Goal: Book appointment/travel/reservation

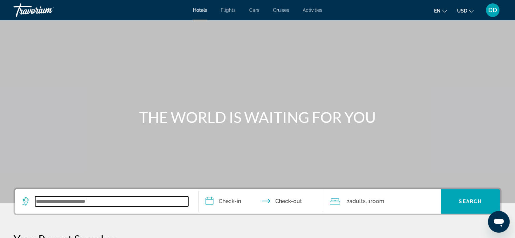
click at [87, 204] on input "Search widget" at bounding box center [111, 201] width 153 height 10
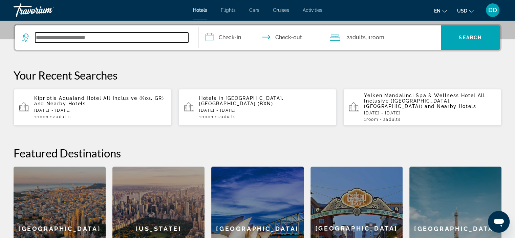
scroll to position [165, 0]
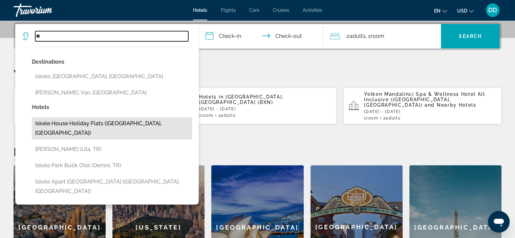
type input "*"
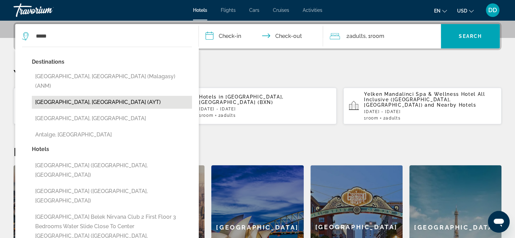
click at [69, 96] on button "[GEOGRAPHIC_DATA], [GEOGRAPHIC_DATA] (AYT)" at bounding box center [112, 102] width 160 height 13
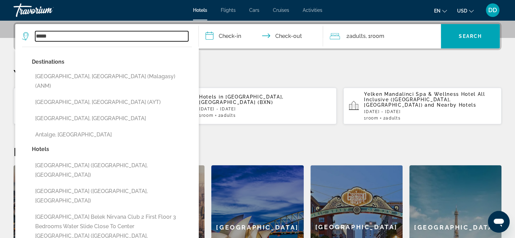
type input "**********"
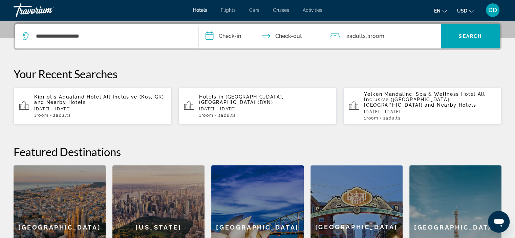
click at [259, 43] on input "**********" at bounding box center [262, 37] width 127 height 26
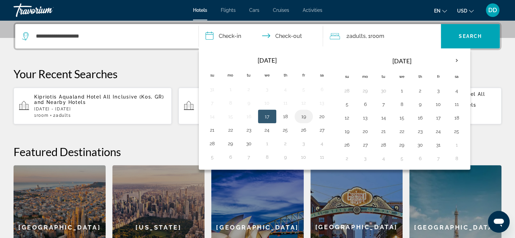
click at [303, 117] on button "19" at bounding box center [303, 116] width 11 height 9
click at [300, 118] on button "19" at bounding box center [303, 116] width 11 height 9
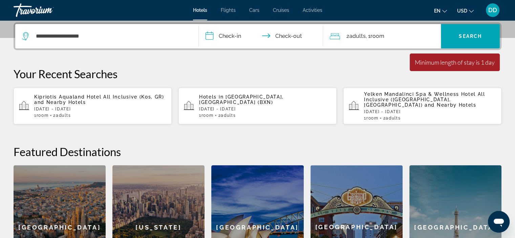
click at [296, 33] on input "**********" at bounding box center [262, 37] width 127 height 26
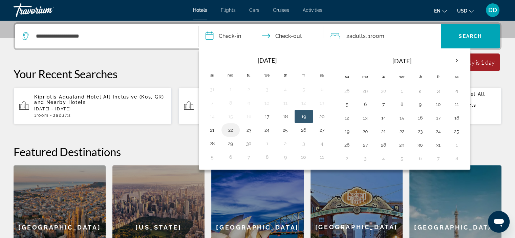
click at [226, 132] on button "22" at bounding box center [230, 129] width 11 height 9
click at [302, 114] on button "19" at bounding box center [303, 116] width 11 height 9
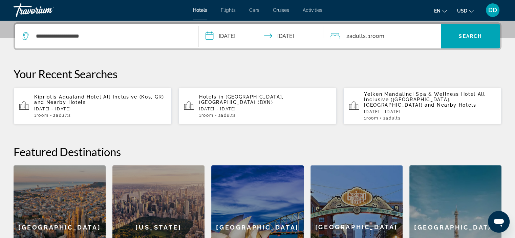
type input "**********"
click at [460, 41] on span "Search widget" at bounding box center [470, 36] width 59 height 16
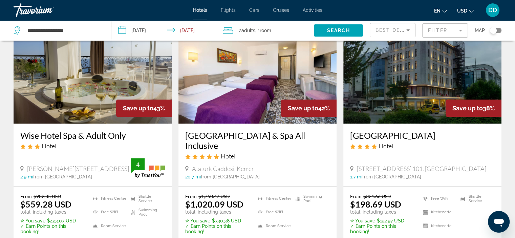
scroll to position [586, 0]
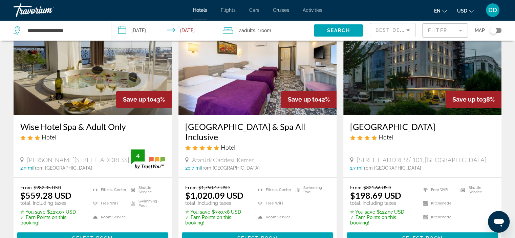
click at [420, 75] on img "Main content" at bounding box center [422, 60] width 158 height 108
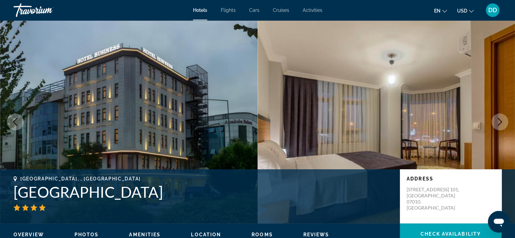
click at [498, 124] on icon "Next image" at bounding box center [500, 122] width 8 height 8
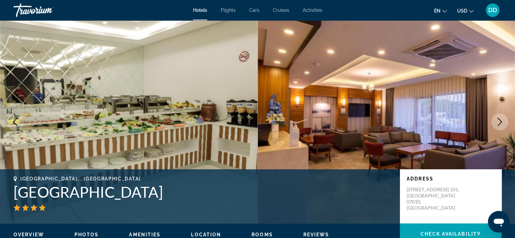
click at [498, 124] on icon "Next image" at bounding box center [500, 122] width 8 height 8
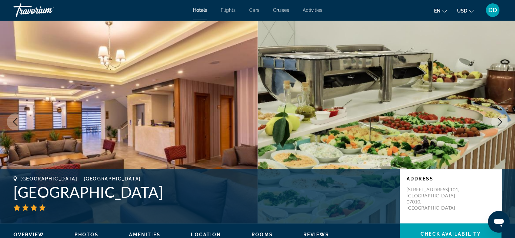
click at [498, 124] on icon "Next image" at bounding box center [500, 122] width 8 height 8
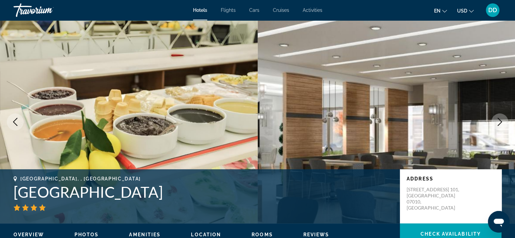
click at [498, 124] on icon "Next image" at bounding box center [500, 122] width 8 height 8
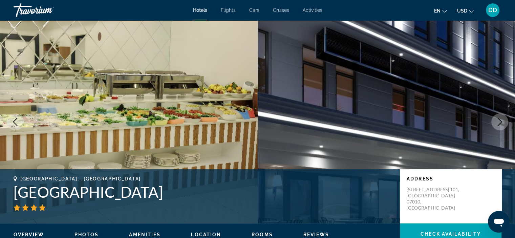
click at [498, 124] on icon "Next image" at bounding box center [500, 122] width 8 height 8
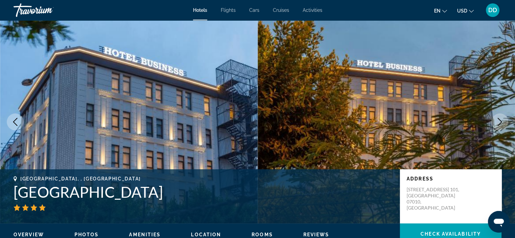
click at [498, 124] on icon "Next image" at bounding box center [500, 122] width 8 height 8
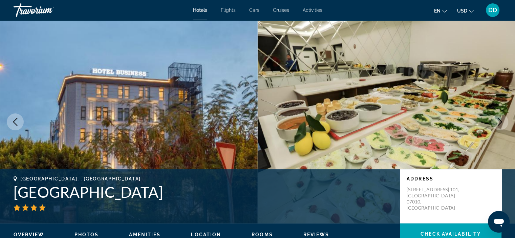
click at [497, 124] on icon "Next image" at bounding box center [500, 122] width 8 height 8
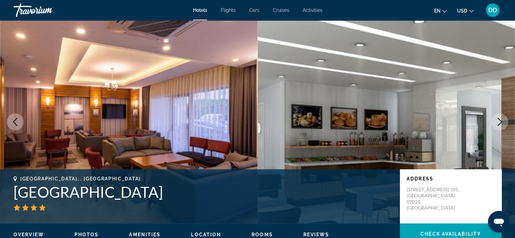
click at [494, 126] on button "Next image" at bounding box center [499, 121] width 17 height 17
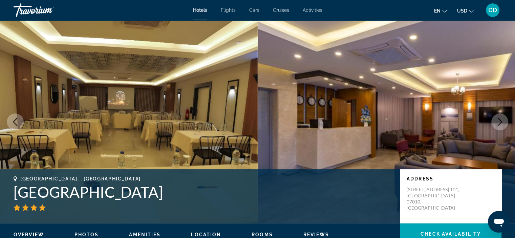
click at [494, 127] on button "Next image" at bounding box center [499, 121] width 17 height 17
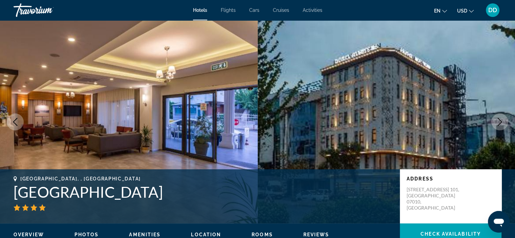
click at [494, 127] on button "Next image" at bounding box center [499, 121] width 17 height 17
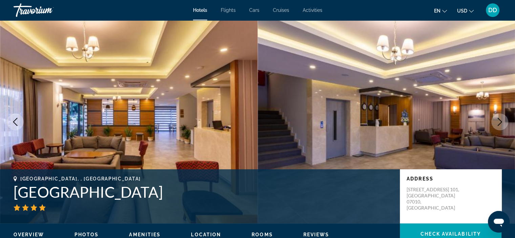
click at [494, 128] on button "Next image" at bounding box center [499, 121] width 17 height 17
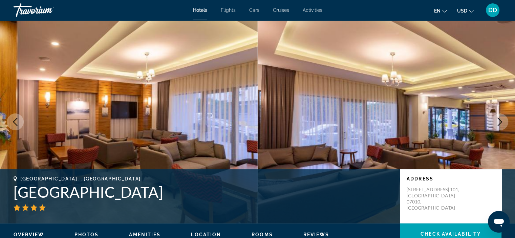
click at [494, 128] on button "Next image" at bounding box center [499, 121] width 17 height 17
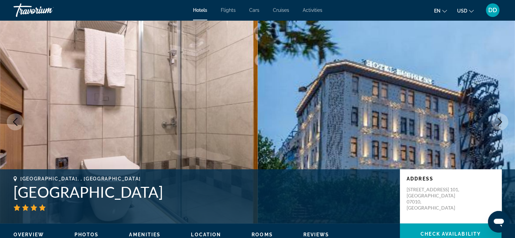
click at [494, 128] on button "Next image" at bounding box center [499, 121] width 17 height 17
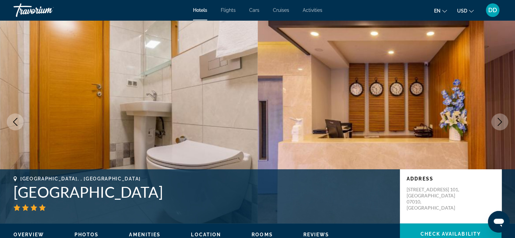
click at [494, 128] on button "Next image" at bounding box center [499, 121] width 17 height 17
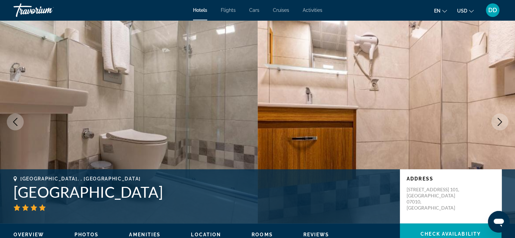
click at [494, 128] on button "Next image" at bounding box center [499, 121] width 17 height 17
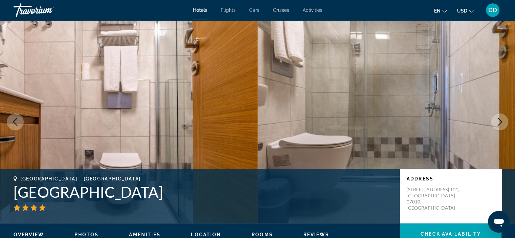
click at [494, 128] on button "Next image" at bounding box center [499, 121] width 17 height 17
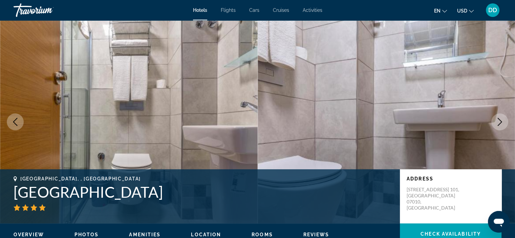
click at [494, 128] on button "Next image" at bounding box center [499, 121] width 17 height 17
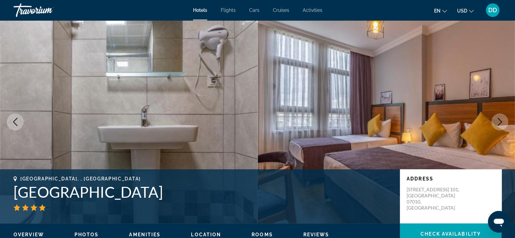
click at [497, 119] on icon "Next image" at bounding box center [500, 122] width 8 height 8
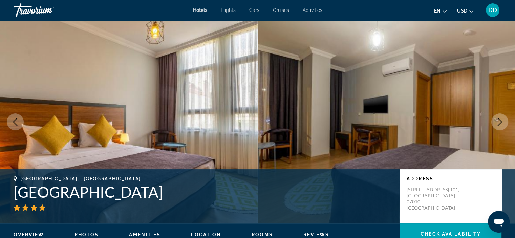
click at [497, 119] on icon "Next image" at bounding box center [500, 122] width 8 height 8
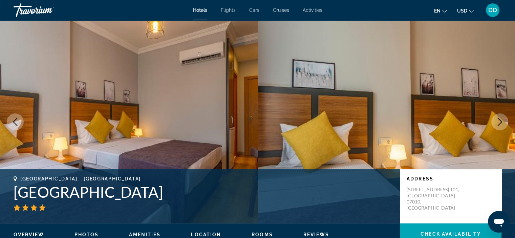
click at [497, 119] on icon "Next image" at bounding box center [500, 122] width 8 height 8
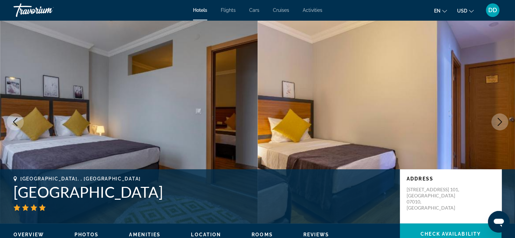
click at [497, 119] on icon "Next image" at bounding box center [500, 122] width 8 height 8
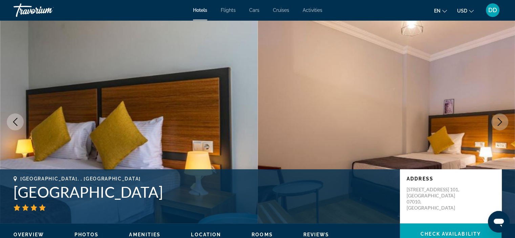
click at [497, 119] on icon "Next image" at bounding box center [500, 122] width 8 height 8
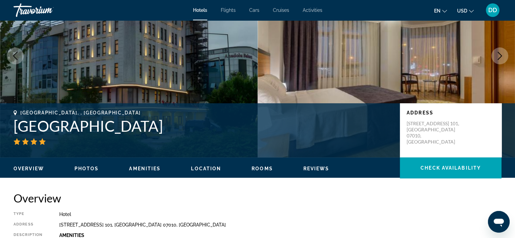
scroll to position [11, 0]
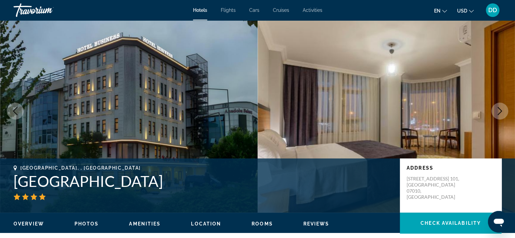
click at [496, 109] on icon "Next image" at bounding box center [500, 111] width 8 height 8
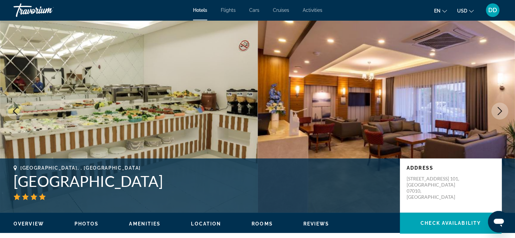
click at [496, 109] on icon "Next image" at bounding box center [500, 111] width 8 height 8
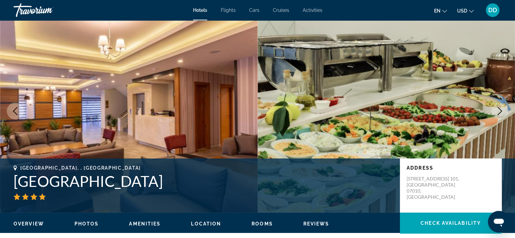
click at [496, 109] on icon "Next image" at bounding box center [500, 111] width 8 height 8
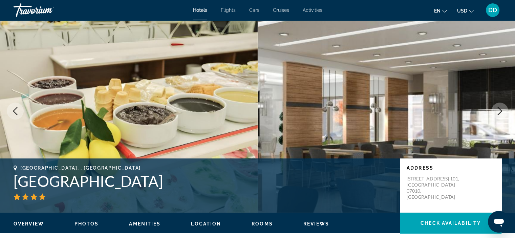
click at [496, 109] on icon "Next image" at bounding box center [500, 111] width 8 height 8
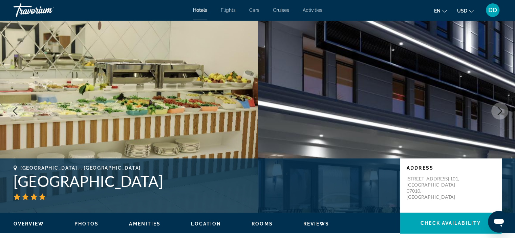
click at [496, 109] on icon "Next image" at bounding box center [500, 111] width 8 height 8
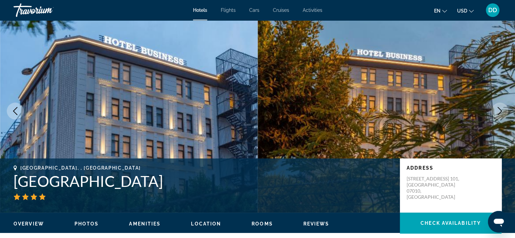
click at [496, 109] on icon "Next image" at bounding box center [500, 111] width 8 height 8
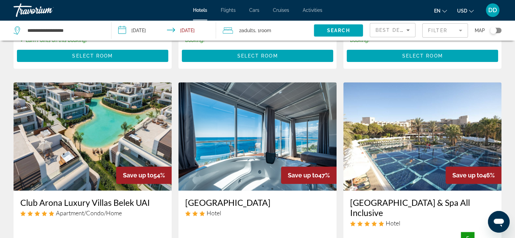
scroll to position [292, 0]
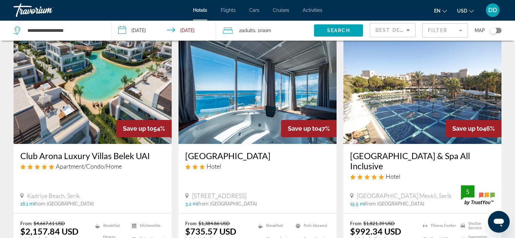
click at [218, 85] on img "Main content" at bounding box center [257, 90] width 158 height 108
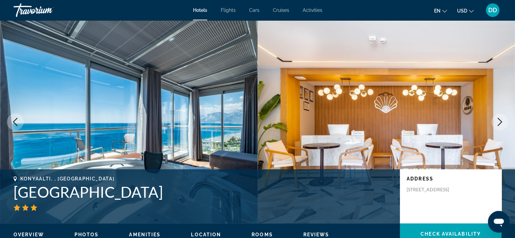
click at [503, 124] on icon "Next image" at bounding box center [500, 122] width 8 height 8
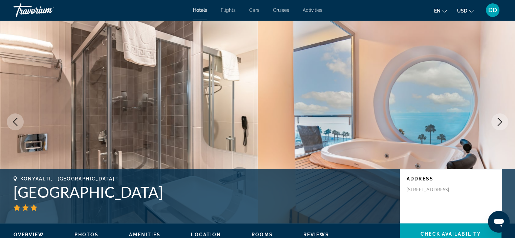
click at [503, 124] on icon "Next image" at bounding box center [500, 122] width 8 height 8
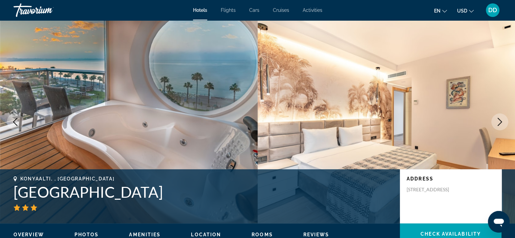
click at [503, 124] on icon "Next image" at bounding box center [500, 122] width 8 height 8
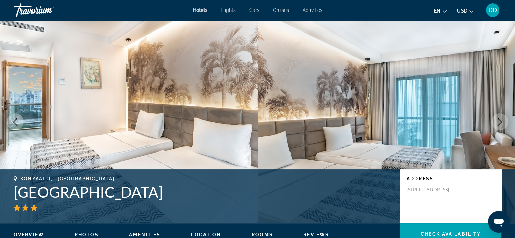
click at [503, 124] on icon "Next image" at bounding box center [500, 122] width 8 height 8
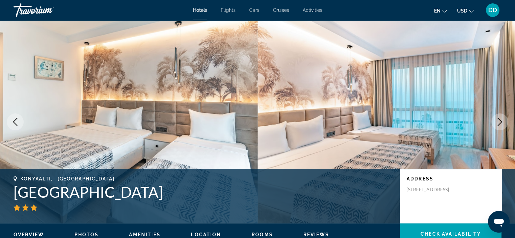
click at [503, 124] on icon "Next image" at bounding box center [500, 122] width 8 height 8
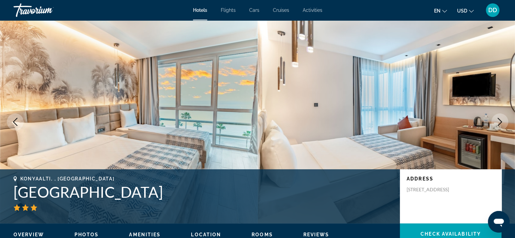
click at [503, 124] on icon "Next image" at bounding box center [500, 122] width 8 height 8
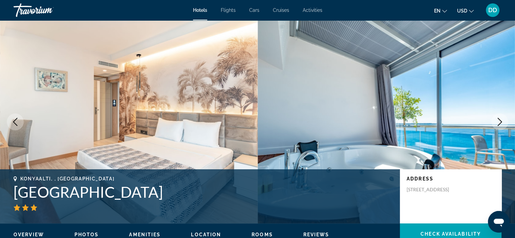
click at [503, 124] on icon "Next image" at bounding box center [500, 122] width 8 height 8
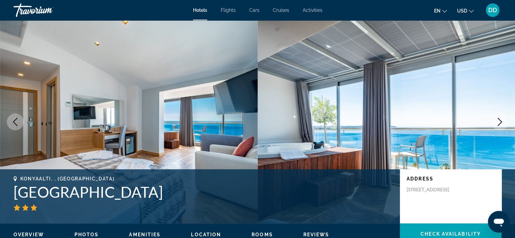
click at [503, 124] on icon "Next image" at bounding box center [500, 122] width 8 height 8
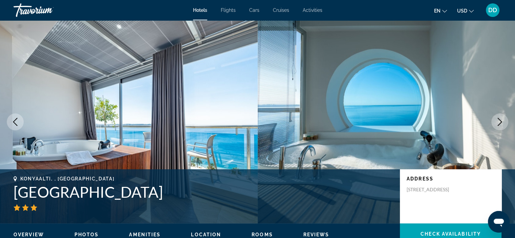
click at [503, 124] on icon "Next image" at bounding box center [500, 122] width 8 height 8
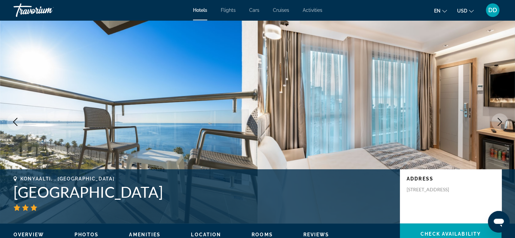
click at [503, 124] on icon "Next image" at bounding box center [500, 122] width 8 height 8
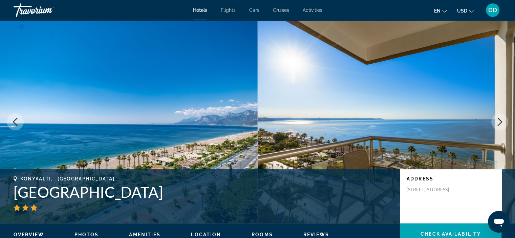
click at [503, 124] on icon "Next image" at bounding box center [500, 122] width 8 height 8
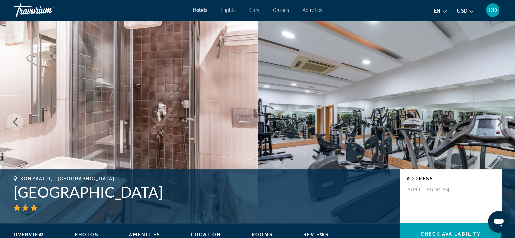
click at [503, 124] on icon "Next image" at bounding box center [500, 122] width 8 height 8
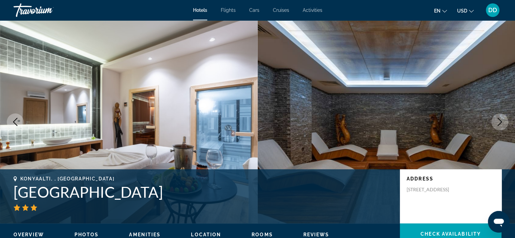
click at [503, 124] on icon "Next image" at bounding box center [500, 122] width 8 height 8
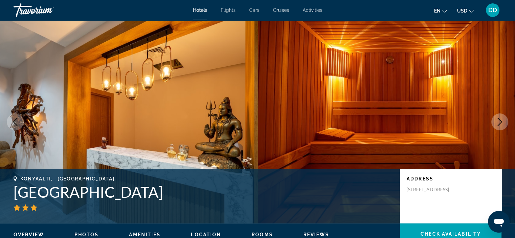
click at [503, 124] on icon "Next image" at bounding box center [500, 122] width 8 height 8
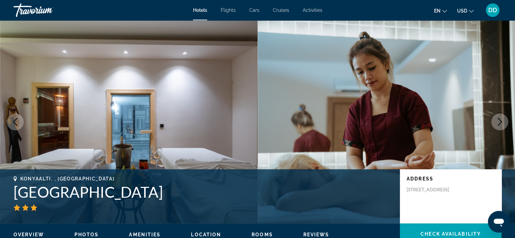
click at [503, 124] on icon "Next image" at bounding box center [500, 122] width 8 height 8
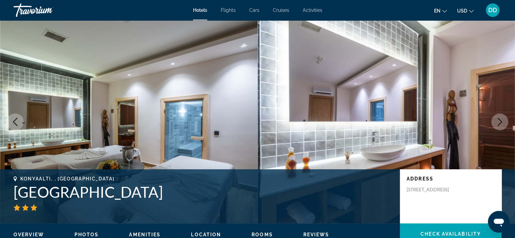
click at [503, 124] on icon "Next image" at bounding box center [500, 122] width 8 height 8
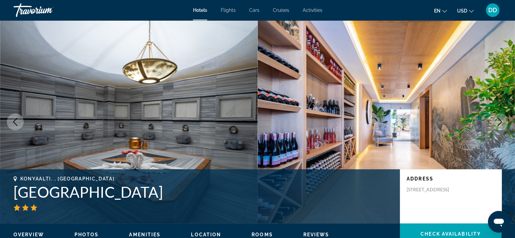
click at [503, 124] on icon "Next image" at bounding box center [500, 122] width 8 height 8
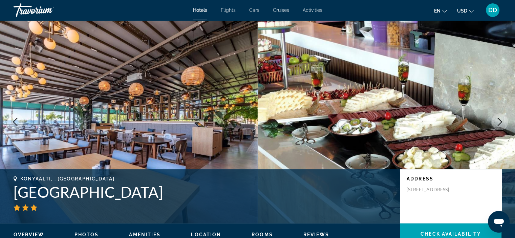
click at [502, 124] on icon "Next image" at bounding box center [500, 122] width 8 height 8
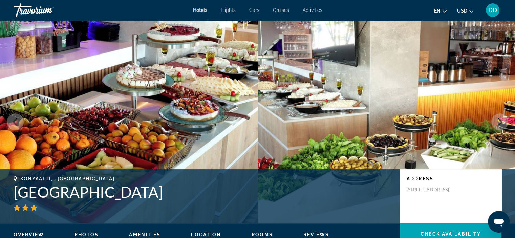
click at [502, 124] on icon "Next image" at bounding box center [500, 122] width 8 height 8
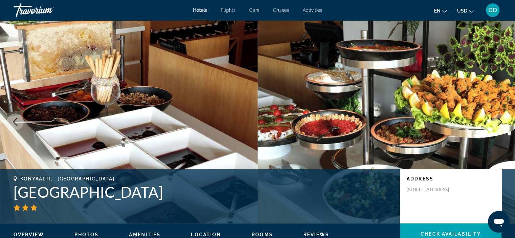
click at [502, 124] on icon "Next image" at bounding box center [500, 122] width 8 height 8
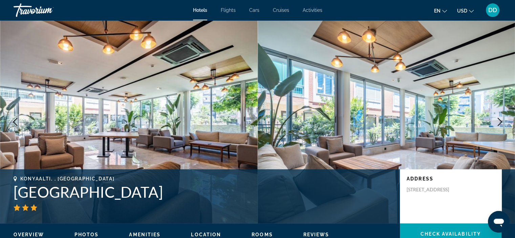
click at [502, 124] on icon "Next image" at bounding box center [500, 122] width 8 height 8
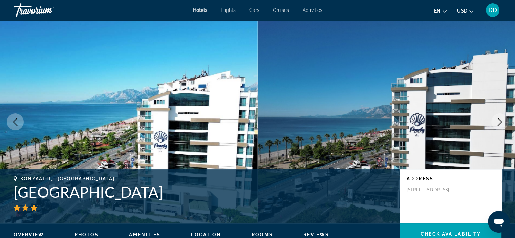
click at [502, 124] on icon "Next image" at bounding box center [500, 122] width 8 height 8
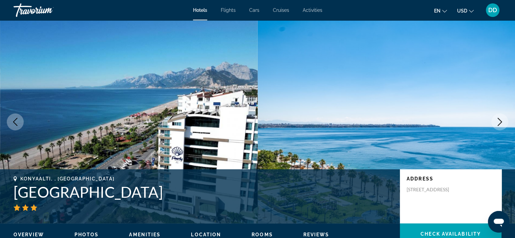
click at [502, 124] on icon "Next image" at bounding box center [500, 122] width 8 height 8
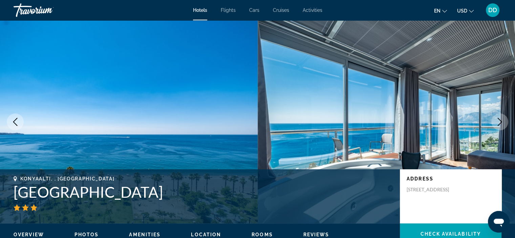
click at [500, 127] on button "Next image" at bounding box center [499, 121] width 17 height 17
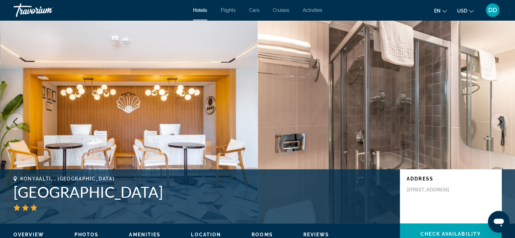
click at [500, 127] on button "Next image" at bounding box center [499, 121] width 17 height 17
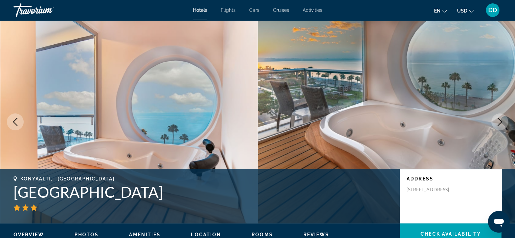
click at [500, 127] on button "Next image" at bounding box center [499, 121] width 17 height 17
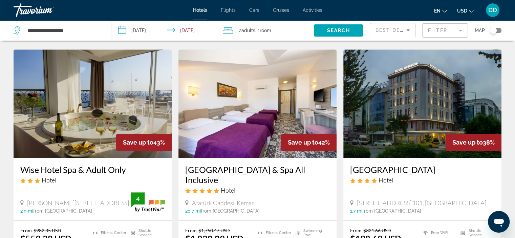
scroll to position [560, 0]
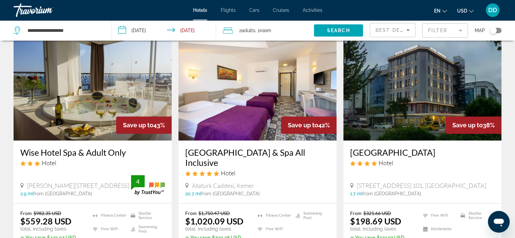
click at [47, 104] on img "Main content" at bounding box center [93, 86] width 158 height 108
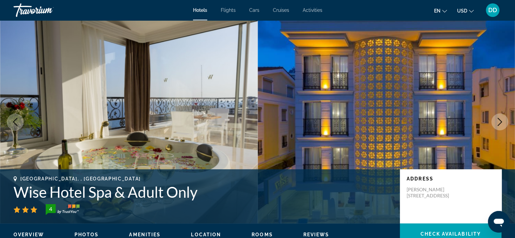
click at [501, 119] on icon "Next image" at bounding box center [500, 122] width 8 height 8
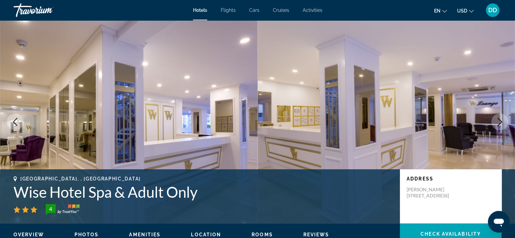
click at [501, 119] on icon "Next image" at bounding box center [500, 122] width 8 height 8
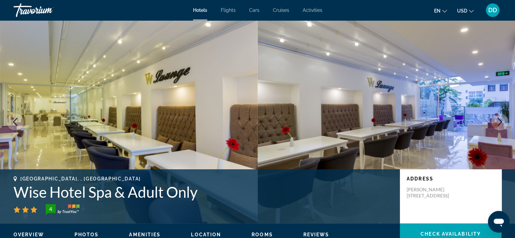
click at [501, 119] on icon "Next image" at bounding box center [500, 122] width 8 height 8
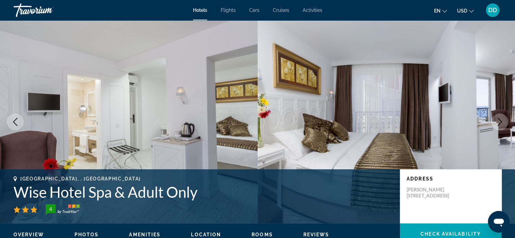
click at [501, 119] on icon "Next image" at bounding box center [500, 122] width 8 height 8
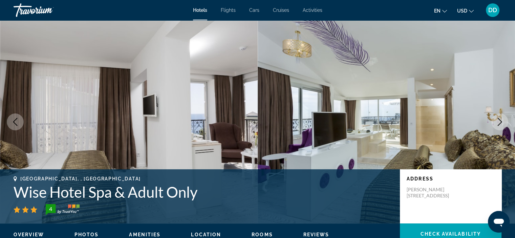
click at [501, 119] on icon "Next image" at bounding box center [500, 122] width 8 height 8
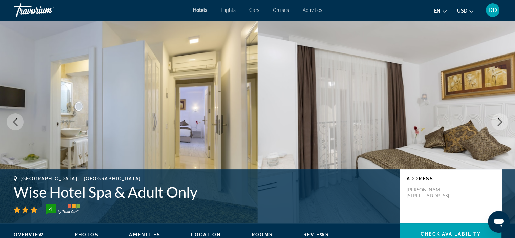
click at [501, 119] on icon "Next image" at bounding box center [500, 122] width 8 height 8
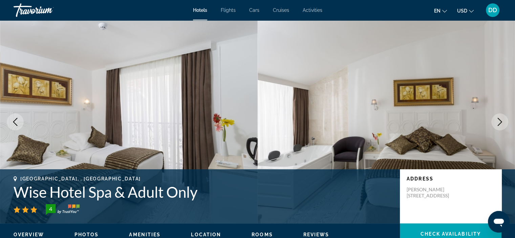
click at [501, 119] on icon "Next image" at bounding box center [500, 122] width 8 height 8
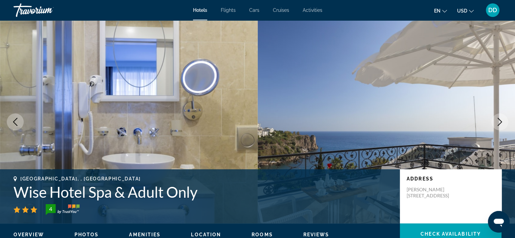
click at [501, 119] on icon "Next image" at bounding box center [500, 122] width 8 height 8
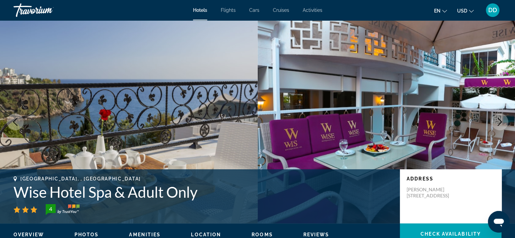
click at [501, 119] on icon "Next image" at bounding box center [500, 122] width 8 height 8
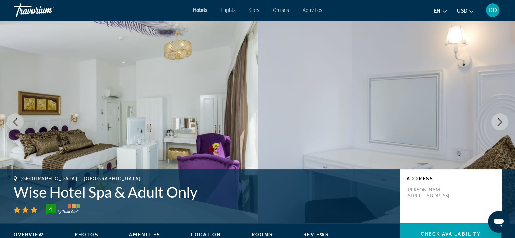
click at [501, 119] on icon "Next image" at bounding box center [500, 122] width 8 height 8
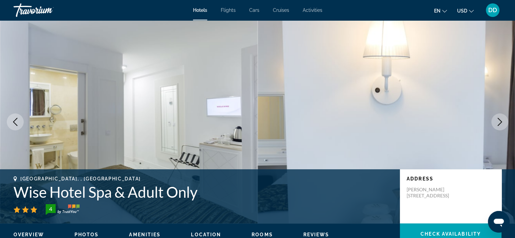
click at [501, 119] on icon "Next image" at bounding box center [500, 122] width 8 height 8
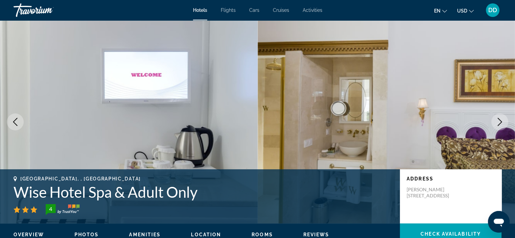
click at [501, 119] on icon "Next image" at bounding box center [500, 122] width 8 height 8
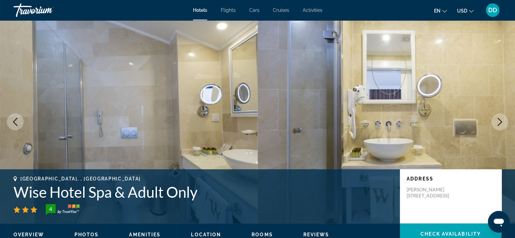
click at [501, 119] on icon "Next image" at bounding box center [500, 122] width 8 height 8
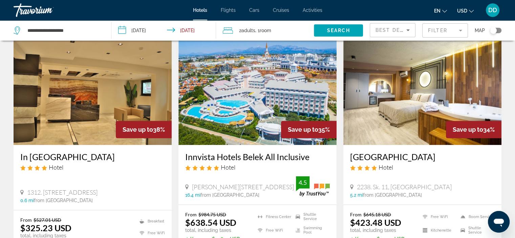
scroll to position [815, 0]
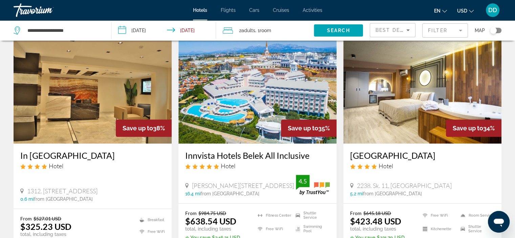
click at [103, 86] on img "Main content" at bounding box center [93, 89] width 158 height 108
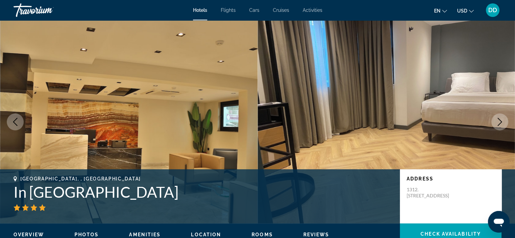
click at [495, 127] on button "Next image" at bounding box center [499, 121] width 17 height 17
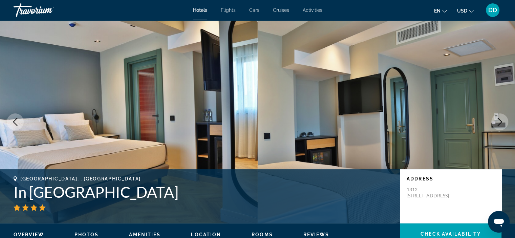
click at [495, 127] on button "Next image" at bounding box center [499, 121] width 17 height 17
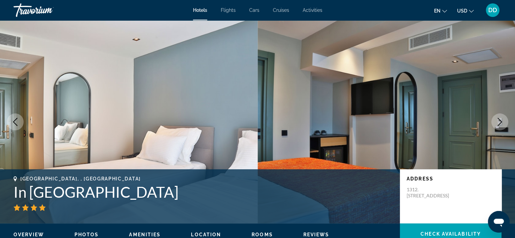
click at [495, 127] on button "Next image" at bounding box center [499, 121] width 17 height 17
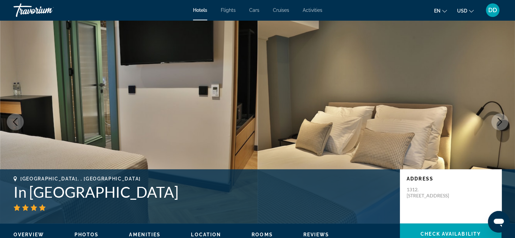
click at [497, 124] on icon "Next image" at bounding box center [500, 122] width 8 height 8
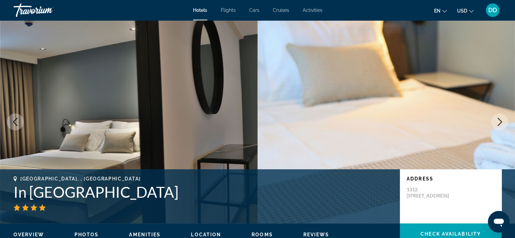
click at [496, 124] on icon "Next image" at bounding box center [500, 122] width 8 height 8
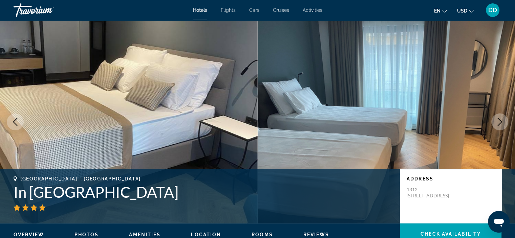
click at [496, 124] on icon "Next image" at bounding box center [500, 122] width 8 height 8
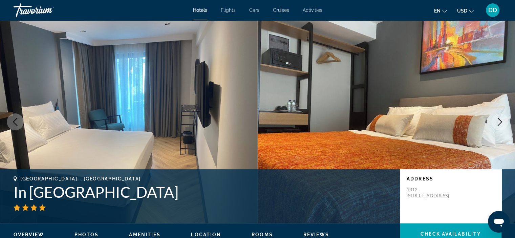
click at [497, 118] on icon "Next image" at bounding box center [500, 122] width 8 height 8
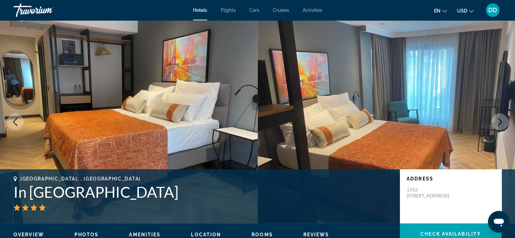
click at [497, 118] on icon "Next image" at bounding box center [500, 122] width 8 height 8
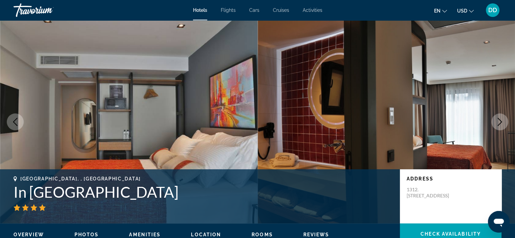
click at [497, 118] on icon "Next image" at bounding box center [500, 122] width 8 height 8
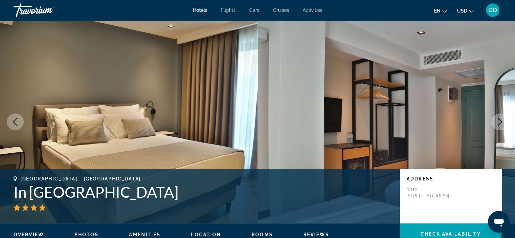
click at [497, 119] on icon "Next image" at bounding box center [500, 122] width 8 height 8
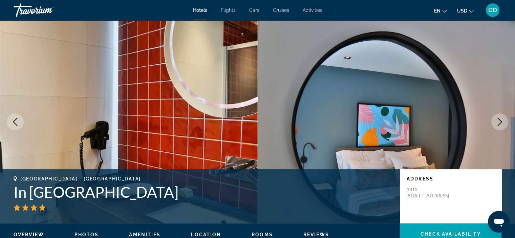
click at [497, 119] on icon "Next image" at bounding box center [500, 122] width 8 height 8
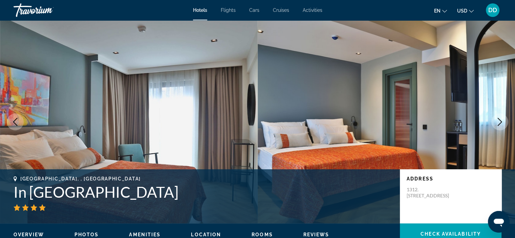
click at [498, 124] on icon "Next image" at bounding box center [500, 122] width 4 height 8
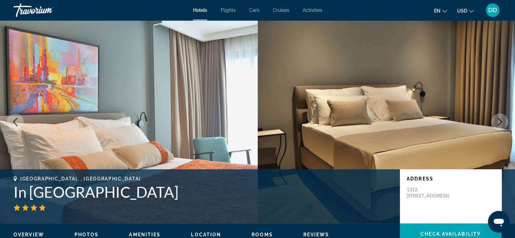
click at [498, 124] on icon "Next image" at bounding box center [500, 122] width 4 height 8
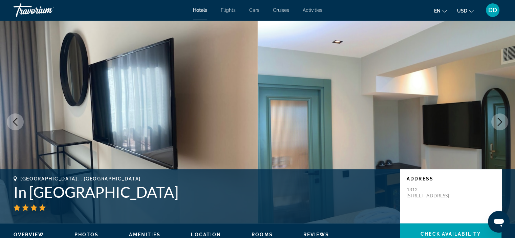
click at [498, 124] on icon "Next image" at bounding box center [500, 122] width 4 height 8
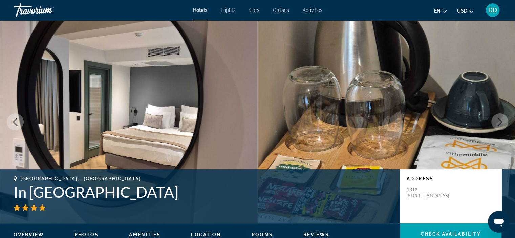
click at [498, 124] on icon "Next image" at bounding box center [500, 122] width 4 height 8
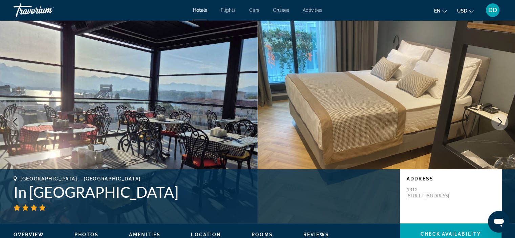
click at [498, 124] on icon "Next image" at bounding box center [500, 122] width 4 height 8
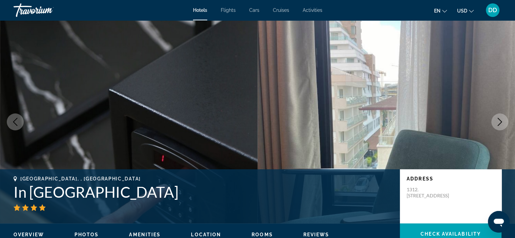
click at [498, 125] on icon "Next image" at bounding box center [500, 122] width 8 height 8
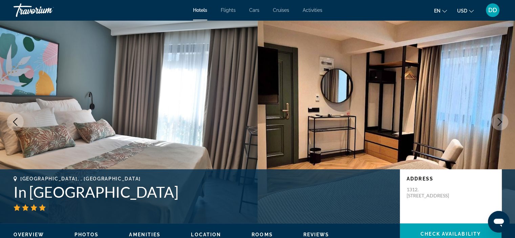
click at [498, 125] on icon "Next image" at bounding box center [500, 122] width 8 height 8
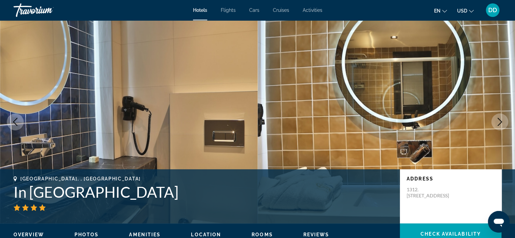
click at [499, 126] on icon "Next image" at bounding box center [500, 122] width 8 height 8
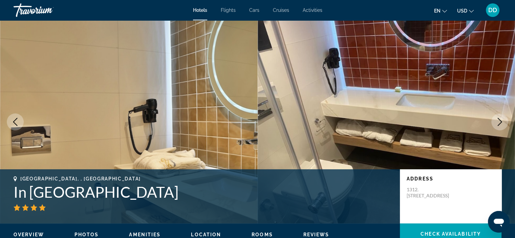
click at [499, 126] on icon "Next image" at bounding box center [500, 122] width 8 height 8
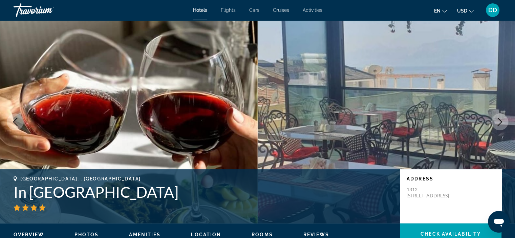
click at [499, 126] on icon "Next image" at bounding box center [500, 122] width 8 height 8
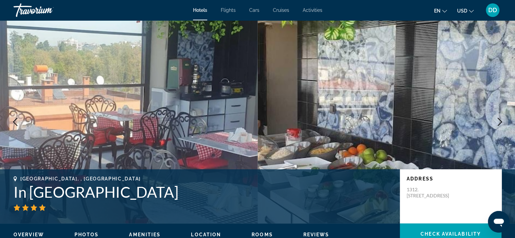
click at [499, 126] on icon "Next image" at bounding box center [500, 122] width 8 height 8
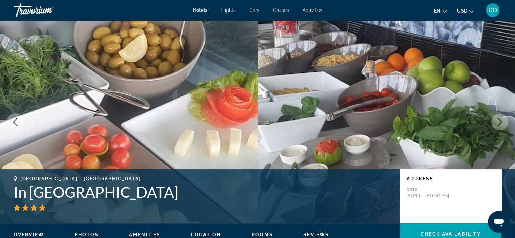
click at [501, 127] on button "Next image" at bounding box center [499, 121] width 17 height 17
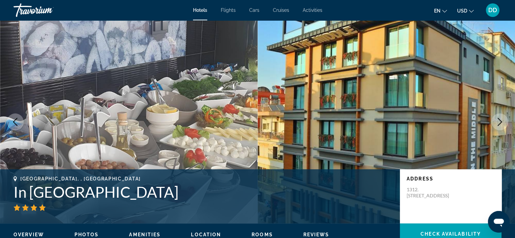
click at [501, 127] on button "Next image" at bounding box center [499, 121] width 17 height 17
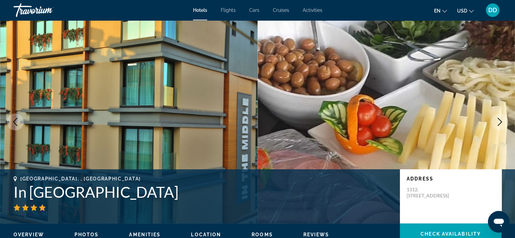
click at [501, 127] on button "Next image" at bounding box center [499, 121] width 17 height 17
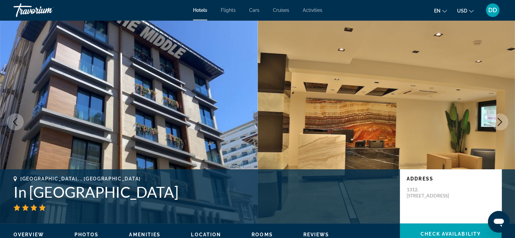
click at [501, 127] on button "Next image" at bounding box center [499, 121] width 17 height 17
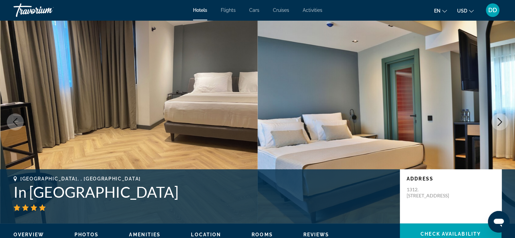
click at [501, 127] on button "Next image" at bounding box center [499, 121] width 17 height 17
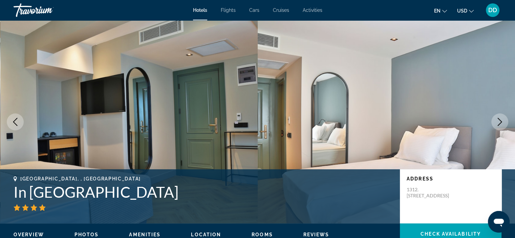
click at [501, 127] on button "Next image" at bounding box center [499, 121] width 17 height 17
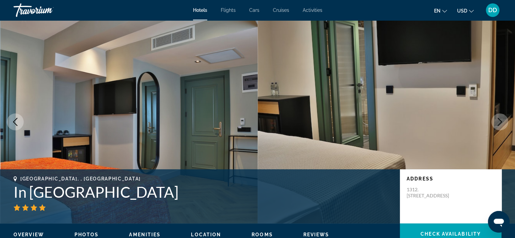
click at [501, 127] on button "Next image" at bounding box center [499, 121] width 17 height 17
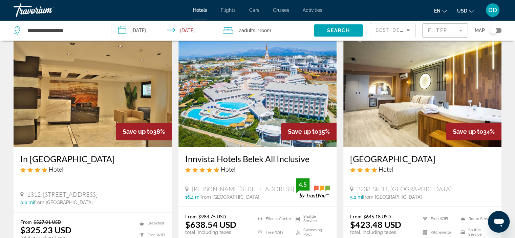
scroll to position [813, 0]
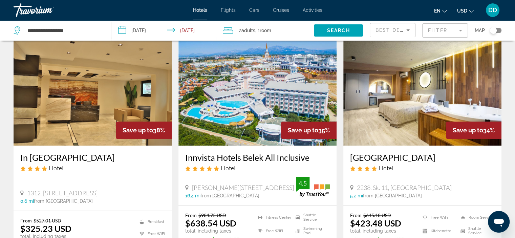
click at [78, 90] on img "Main content" at bounding box center [93, 91] width 158 height 108
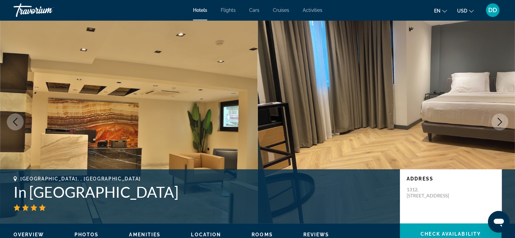
click at [499, 126] on icon "Next image" at bounding box center [500, 122] width 8 height 8
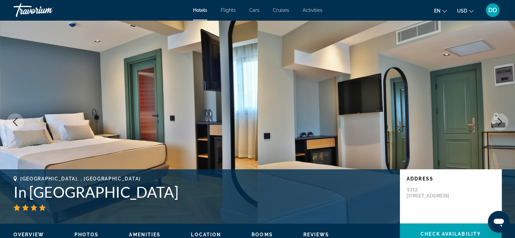
click at [498, 126] on button "Next image" at bounding box center [499, 121] width 17 height 17
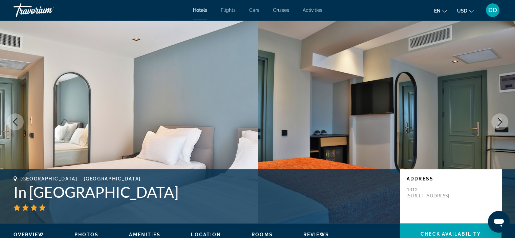
click at [498, 126] on button "Next image" at bounding box center [499, 121] width 17 height 17
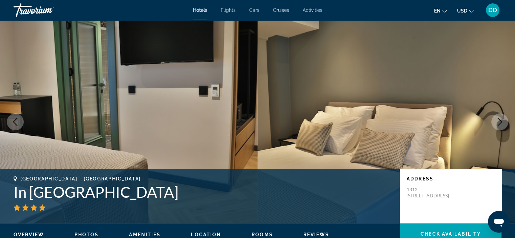
click at [498, 126] on button "Next image" at bounding box center [499, 121] width 17 height 17
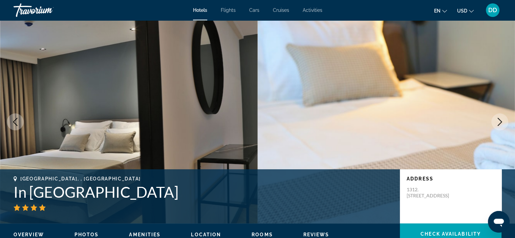
click at [498, 126] on button "Next image" at bounding box center [499, 121] width 17 height 17
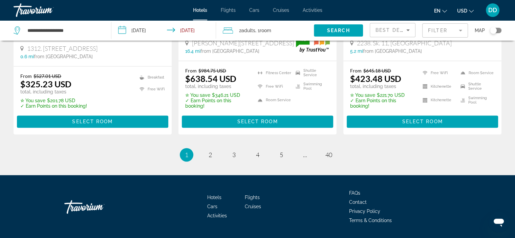
scroll to position [955, 0]
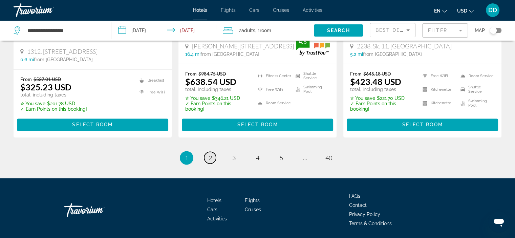
click at [209, 154] on span "2" at bounding box center [210, 157] width 3 height 7
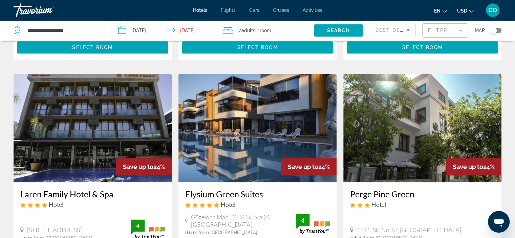
scroll to position [779, 0]
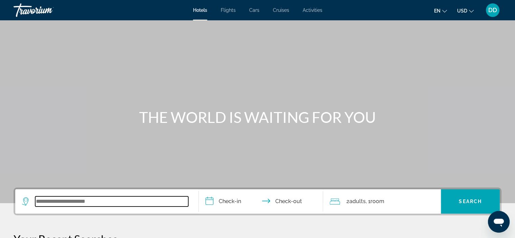
click at [88, 199] on input "Search widget" at bounding box center [111, 201] width 153 height 10
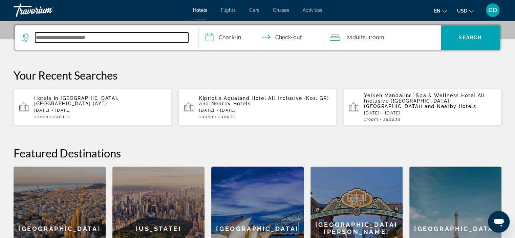
scroll to position [165, 0]
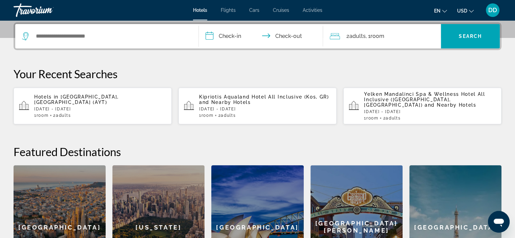
click at [72, 107] on p "[DATE] - [DATE]" at bounding box center [100, 109] width 132 height 5
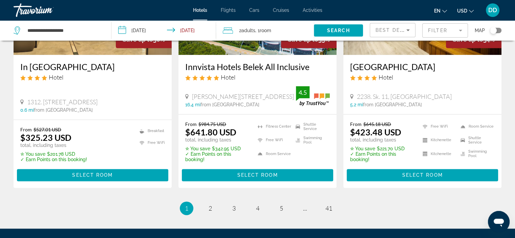
scroll to position [912, 0]
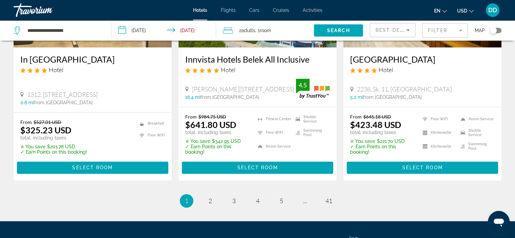
drag, startPoint x: 519, startPoint y: 40, endPoint x: 8, endPoint y: 7, distance: 511.8
click at [209, 197] on span "2" at bounding box center [210, 200] width 3 height 7
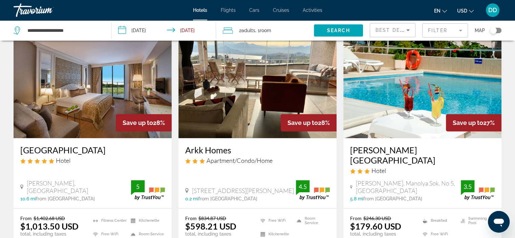
scroll to position [567, 0]
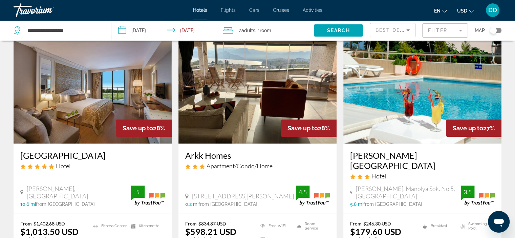
click at [407, 88] on img "Main content" at bounding box center [422, 89] width 158 height 108
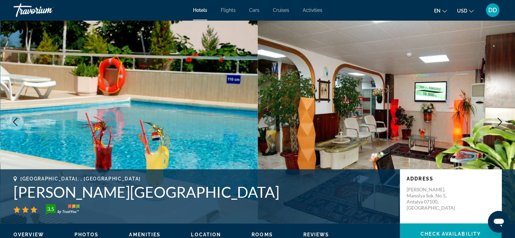
click at [497, 120] on icon "Next image" at bounding box center [500, 122] width 8 height 8
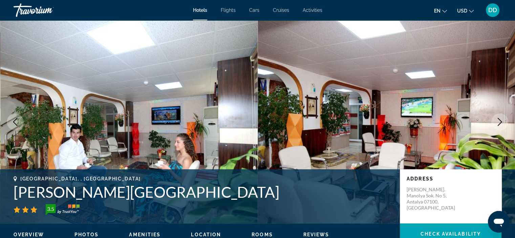
click at [497, 121] on icon "Next image" at bounding box center [500, 122] width 8 height 8
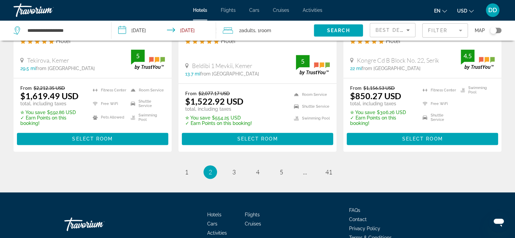
scroll to position [965, 0]
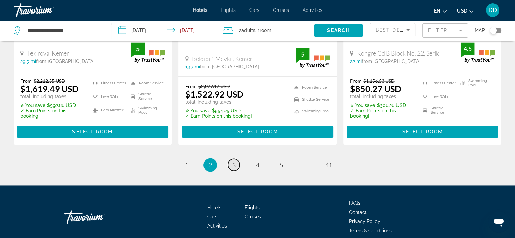
click at [232, 161] on span "3" at bounding box center [233, 164] width 3 height 7
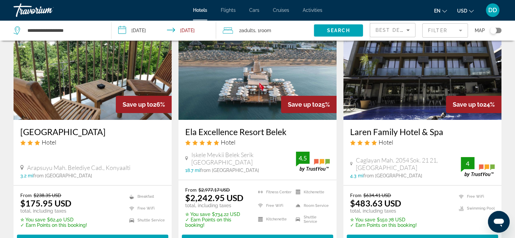
scroll to position [54, 0]
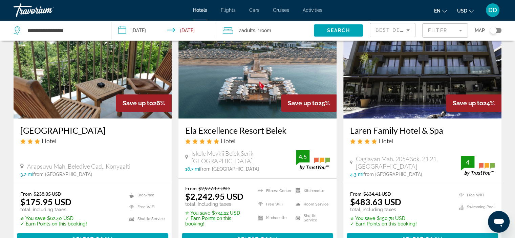
click at [45, 74] on img "Main content" at bounding box center [93, 64] width 158 height 108
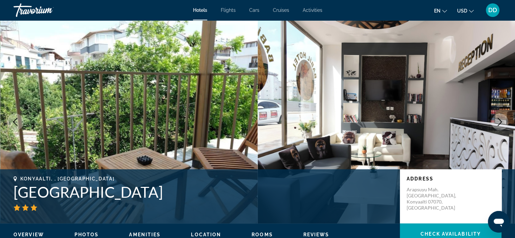
click at [494, 123] on button "Next image" at bounding box center [499, 121] width 17 height 17
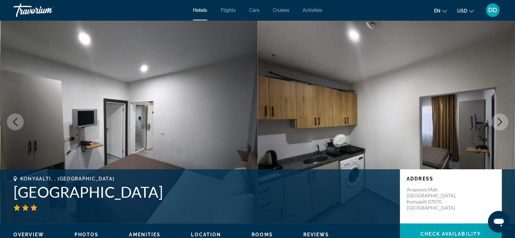
click at [494, 123] on button "Next image" at bounding box center [499, 121] width 17 height 17
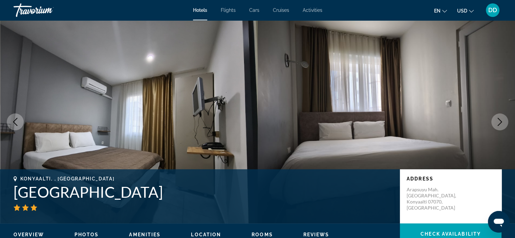
click at [494, 123] on button "Next image" at bounding box center [499, 121] width 17 height 17
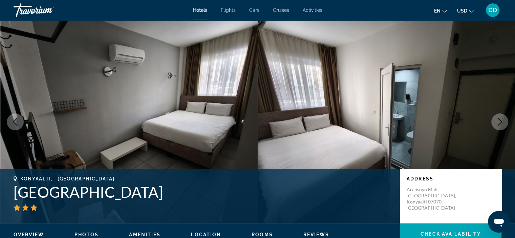
click at [494, 123] on button "Next image" at bounding box center [499, 121] width 17 height 17
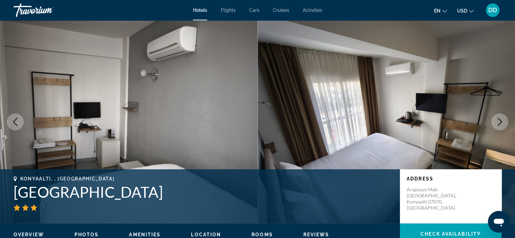
click at [494, 123] on button "Next image" at bounding box center [499, 121] width 17 height 17
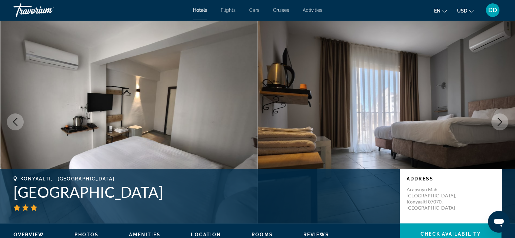
click at [494, 123] on button "Next image" at bounding box center [499, 121] width 17 height 17
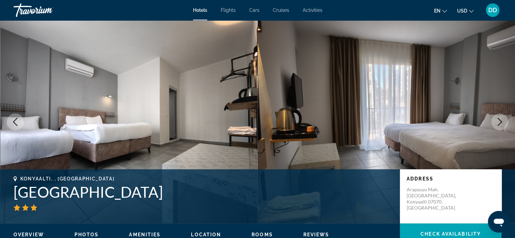
click at [494, 123] on button "Next image" at bounding box center [499, 121] width 17 height 17
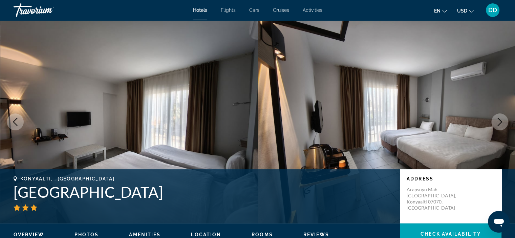
click at [494, 123] on button "Next image" at bounding box center [499, 121] width 17 height 17
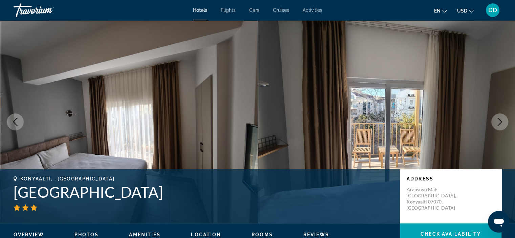
click at [494, 123] on button "Next image" at bounding box center [499, 121] width 17 height 17
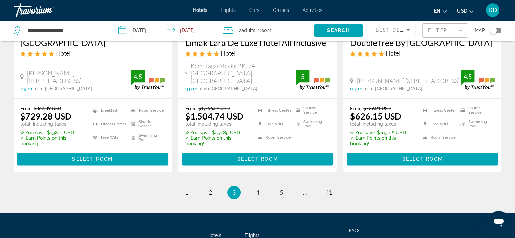
scroll to position [920, 0]
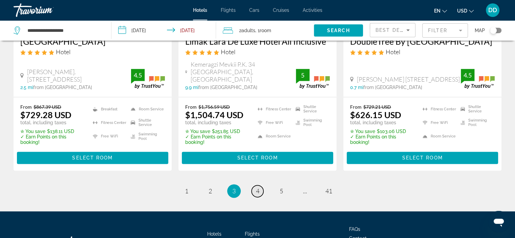
click at [257, 192] on span "4" at bounding box center [257, 190] width 3 height 7
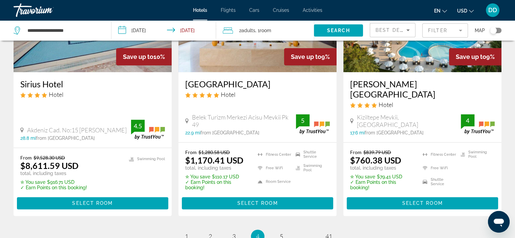
scroll to position [902, 0]
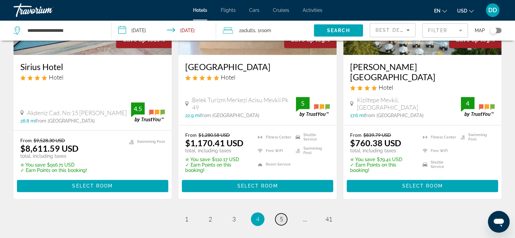
click at [281, 215] on span "5" at bounding box center [281, 218] width 3 height 7
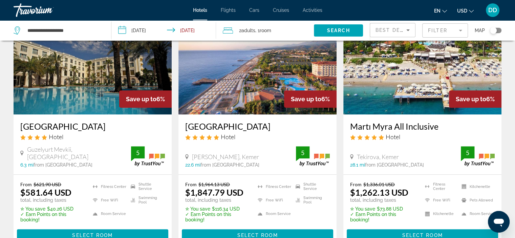
scroll to position [596, 0]
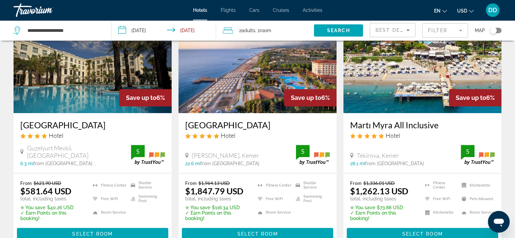
click at [263, 62] on img "Main content" at bounding box center [257, 59] width 158 height 108
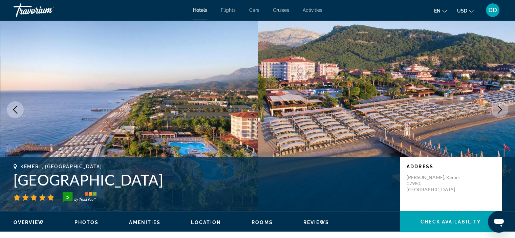
scroll to position [15, 0]
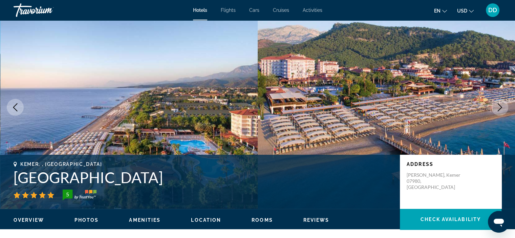
click at [500, 108] on icon "Next image" at bounding box center [500, 107] width 8 height 8
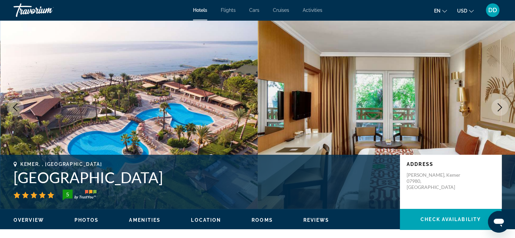
click at [500, 108] on icon "Next image" at bounding box center [500, 107] width 8 height 8
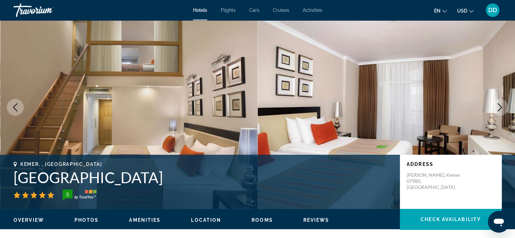
click at [500, 108] on icon "Next image" at bounding box center [500, 107] width 8 height 8
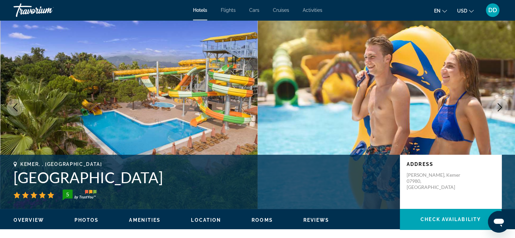
click at [500, 108] on icon "Next image" at bounding box center [500, 107] width 4 height 8
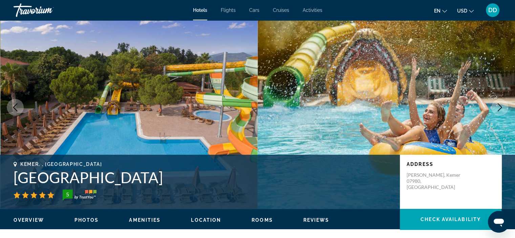
click at [500, 109] on icon "Next image" at bounding box center [500, 107] width 4 height 8
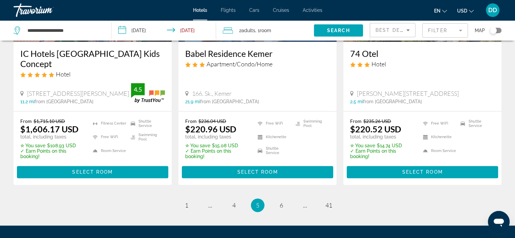
scroll to position [924, 0]
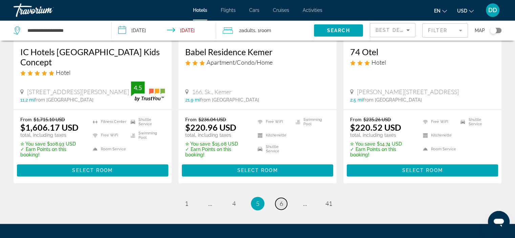
click at [281, 200] on span "6" at bounding box center [281, 203] width 3 height 7
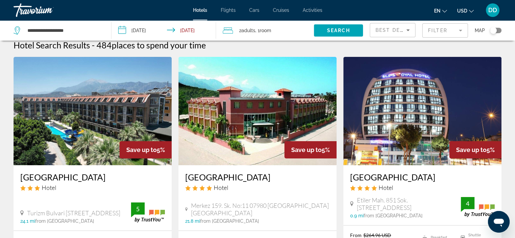
scroll to position [9, 0]
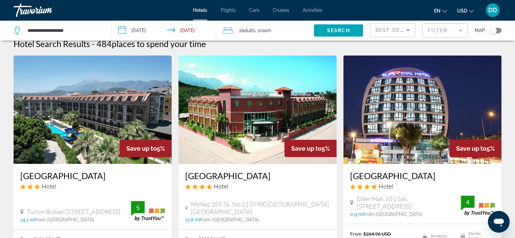
click at [277, 106] on img "Main content" at bounding box center [257, 110] width 158 height 108
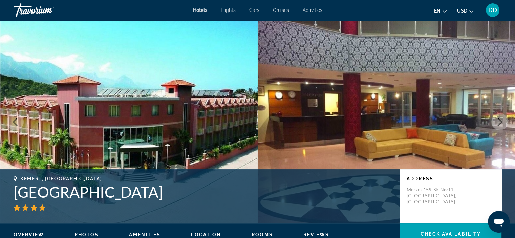
click at [501, 122] on icon "Next image" at bounding box center [500, 122] width 4 height 8
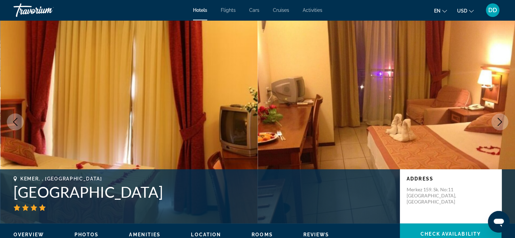
click at [501, 122] on icon "Next image" at bounding box center [500, 122] width 4 height 8
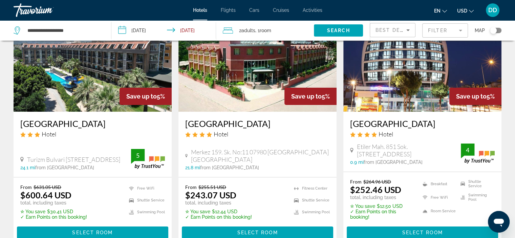
scroll to position [73, 0]
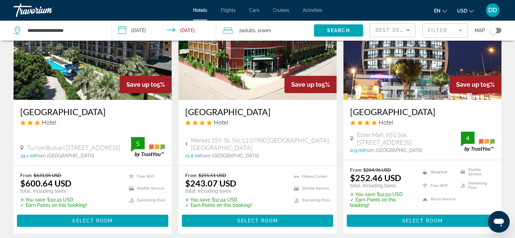
click at [427, 66] on img "Main content" at bounding box center [422, 46] width 158 height 108
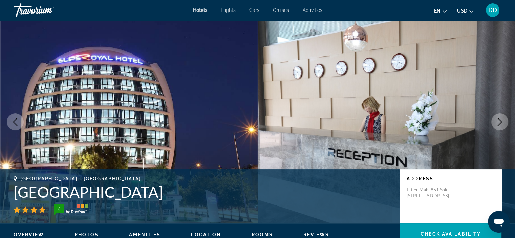
click at [499, 122] on icon "Next image" at bounding box center [500, 122] width 8 height 8
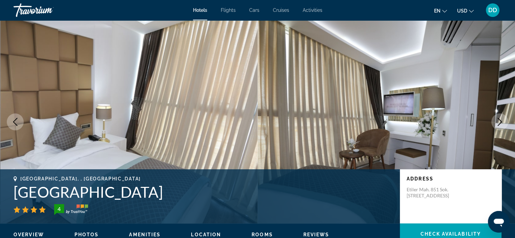
click at [493, 124] on button "Next image" at bounding box center [499, 121] width 17 height 17
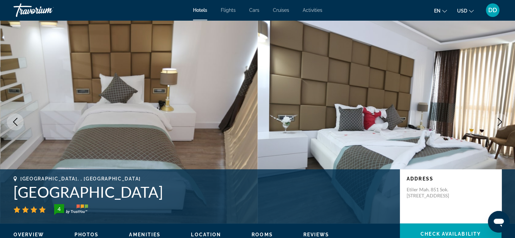
click at [493, 124] on button "Next image" at bounding box center [499, 121] width 17 height 17
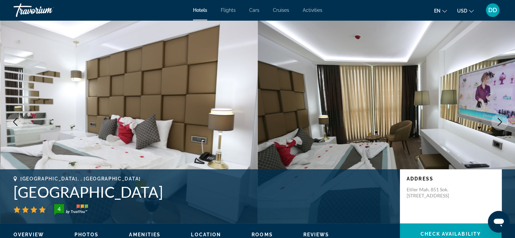
click at [492, 125] on button "Next image" at bounding box center [499, 121] width 17 height 17
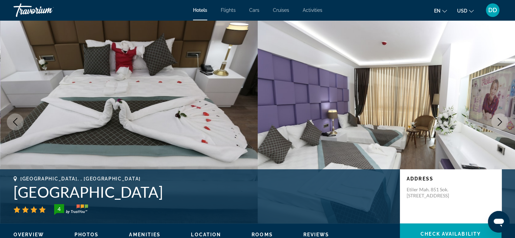
click at [491, 125] on img "Main content" at bounding box center [387, 121] width 258 height 203
click at [499, 125] on icon "Next image" at bounding box center [500, 122] width 8 height 8
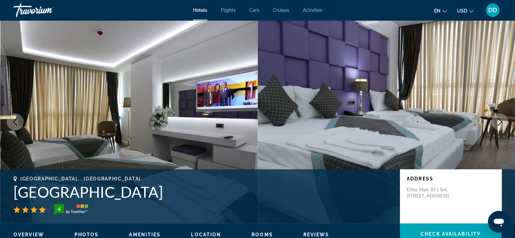
click at [499, 125] on icon "Next image" at bounding box center [500, 122] width 8 height 8
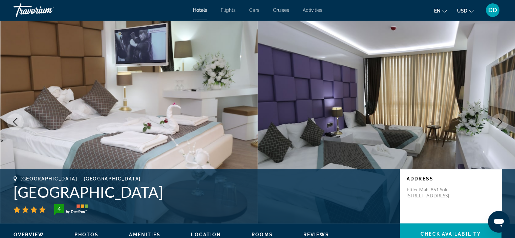
click at [499, 125] on icon "Next image" at bounding box center [500, 122] width 8 height 8
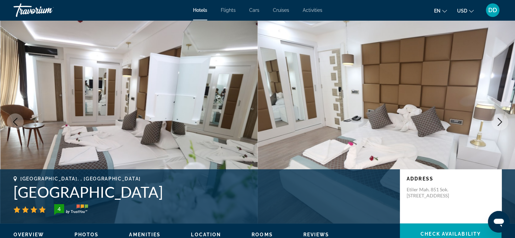
click at [497, 125] on icon "Next image" at bounding box center [500, 122] width 8 height 8
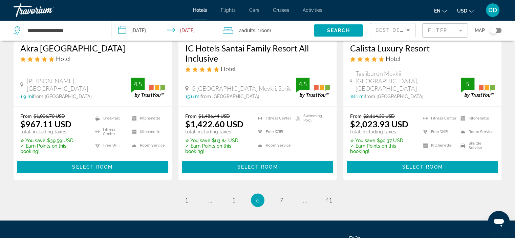
scroll to position [926, 0]
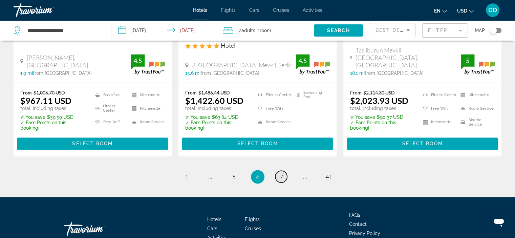
click at [284, 172] on link "page 7" at bounding box center [281, 177] width 12 height 12
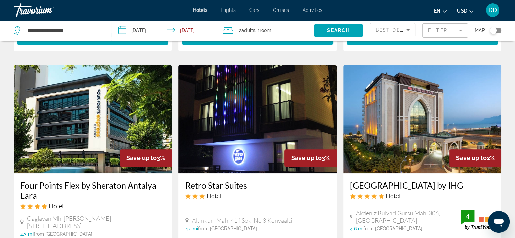
scroll to position [263, 0]
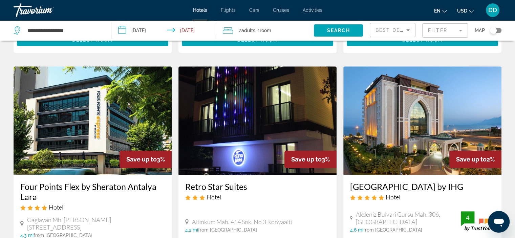
click at [61, 121] on img "Main content" at bounding box center [93, 120] width 158 height 108
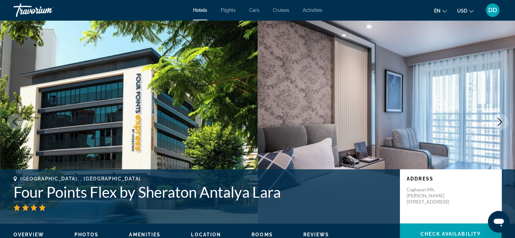
click at [500, 120] on icon "Next image" at bounding box center [500, 122] width 4 height 8
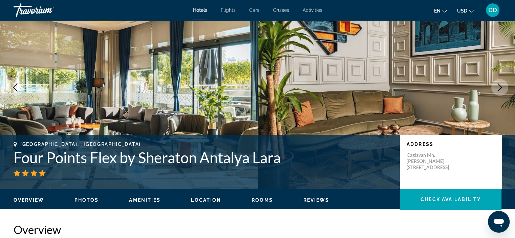
scroll to position [62, 0]
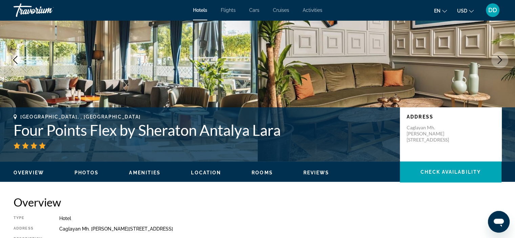
click at [504, 64] on button "Next image" at bounding box center [499, 59] width 17 height 17
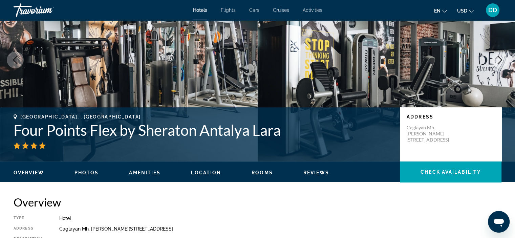
click at [504, 64] on button "Next image" at bounding box center [499, 59] width 17 height 17
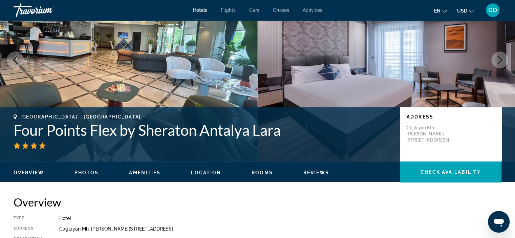
click at [504, 64] on button "Next image" at bounding box center [499, 59] width 17 height 17
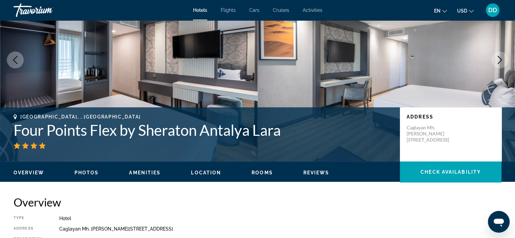
click at [504, 64] on button "Next image" at bounding box center [499, 59] width 17 height 17
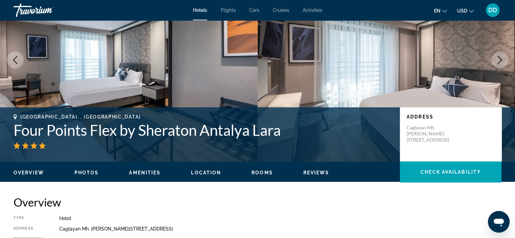
click at [504, 64] on button "Next image" at bounding box center [499, 59] width 17 height 17
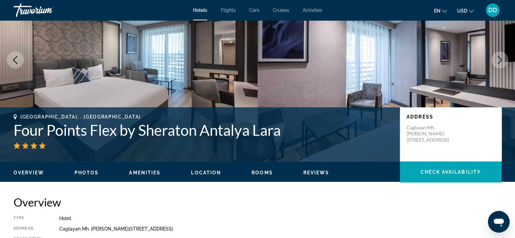
click at [504, 64] on button "Next image" at bounding box center [499, 59] width 17 height 17
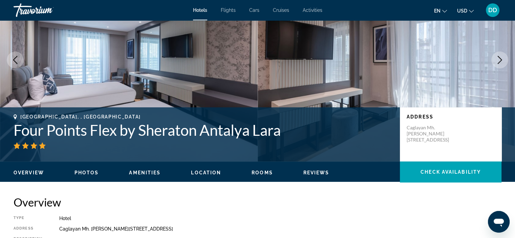
click at [504, 64] on button "Next image" at bounding box center [499, 59] width 17 height 17
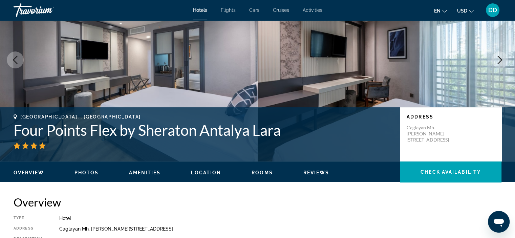
click at [504, 64] on button "Next image" at bounding box center [499, 59] width 17 height 17
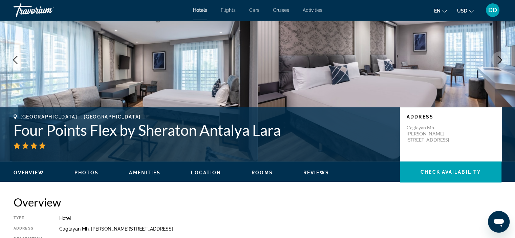
click at [504, 64] on button "Next image" at bounding box center [499, 59] width 17 height 17
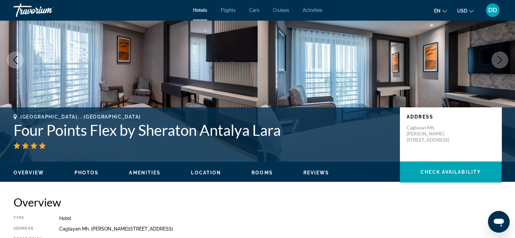
click at [504, 64] on button "Next image" at bounding box center [499, 59] width 17 height 17
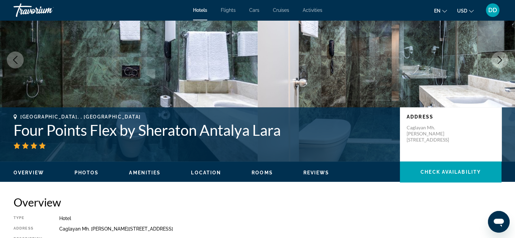
click at [504, 64] on button "Next image" at bounding box center [499, 59] width 17 height 17
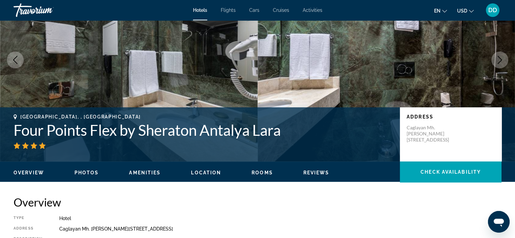
click at [504, 64] on button "Next image" at bounding box center [499, 59] width 17 height 17
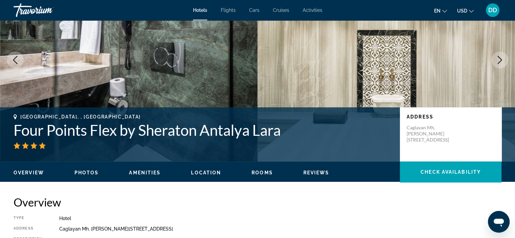
click at [501, 62] on icon "Next image" at bounding box center [500, 60] width 8 height 8
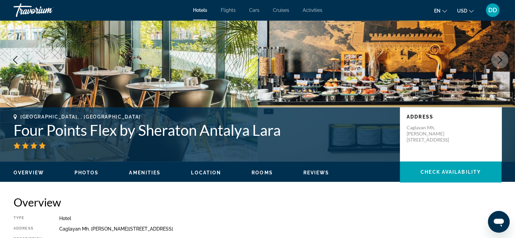
click at [501, 62] on icon "Next image" at bounding box center [500, 60] width 8 height 8
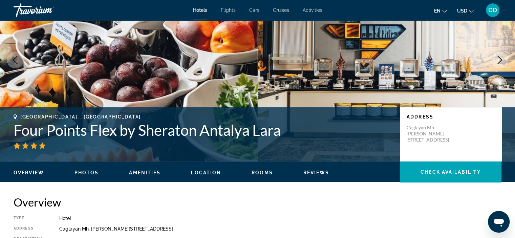
click at [501, 62] on icon "Next image" at bounding box center [500, 60] width 8 height 8
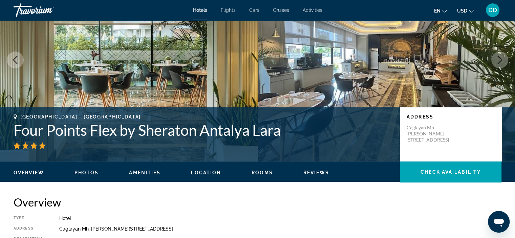
click at [501, 62] on icon "Next image" at bounding box center [500, 60] width 8 height 8
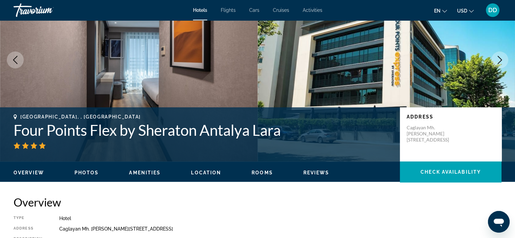
click at [501, 62] on icon "Next image" at bounding box center [500, 60] width 8 height 8
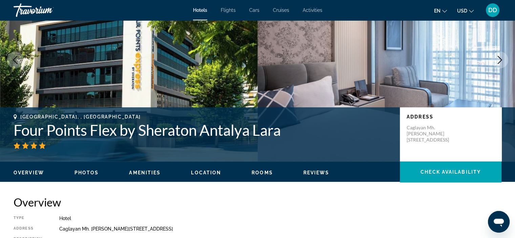
click at [501, 62] on icon "Next image" at bounding box center [500, 60] width 8 height 8
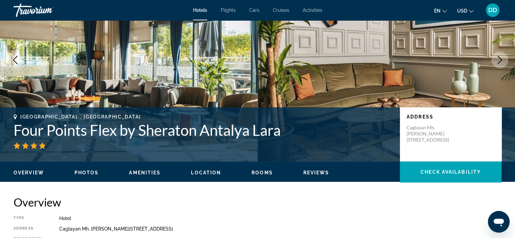
click at [501, 62] on icon "Next image" at bounding box center [500, 60] width 8 height 8
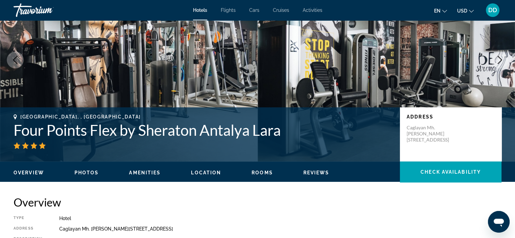
click at [501, 62] on icon "Next image" at bounding box center [500, 60] width 8 height 8
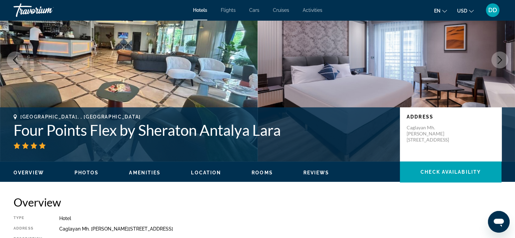
click at [501, 62] on icon "Next image" at bounding box center [500, 60] width 8 height 8
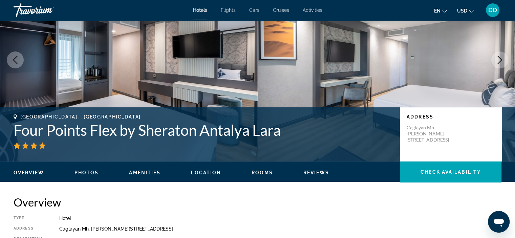
click at [501, 62] on icon "Next image" at bounding box center [500, 60] width 8 height 8
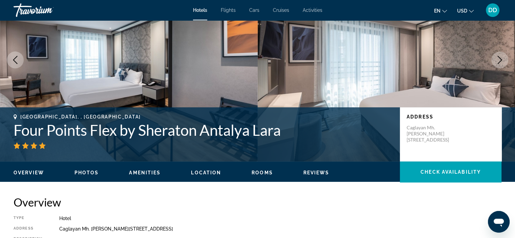
click at [501, 62] on icon "Next image" at bounding box center [500, 60] width 8 height 8
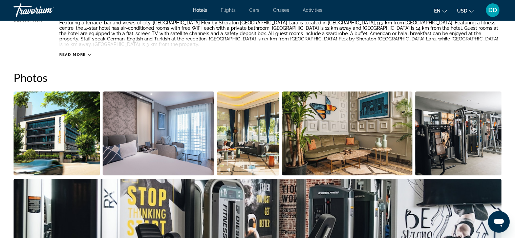
scroll to position [285, 0]
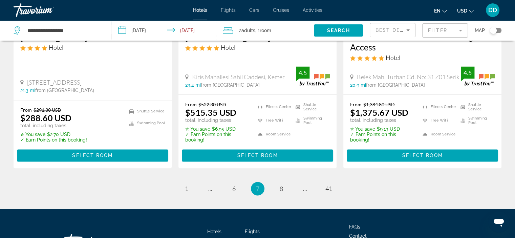
scroll to position [955, 0]
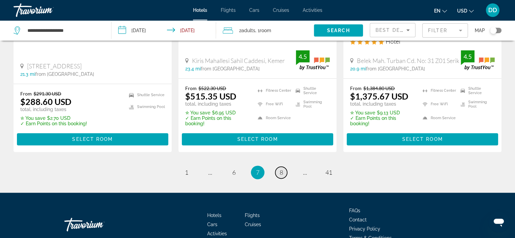
click at [280, 169] on span "8" at bounding box center [281, 172] width 3 height 7
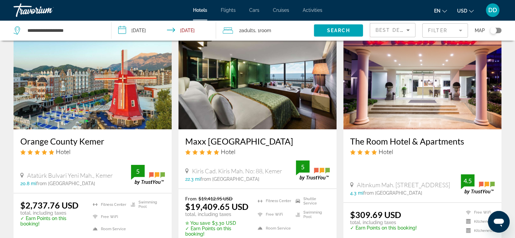
scroll to position [45, 0]
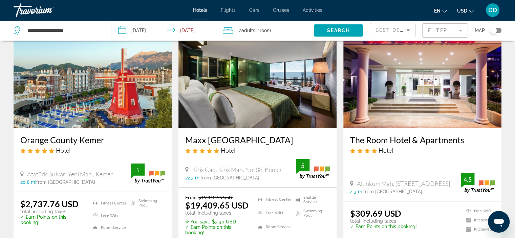
click at [246, 113] on img "Main content" at bounding box center [257, 74] width 158 height 108
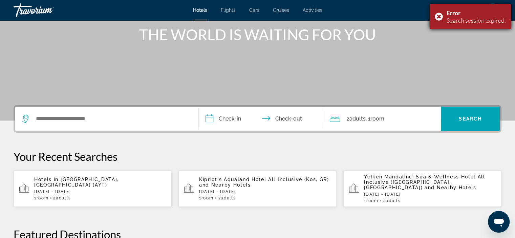
scroll to position [58, 0]
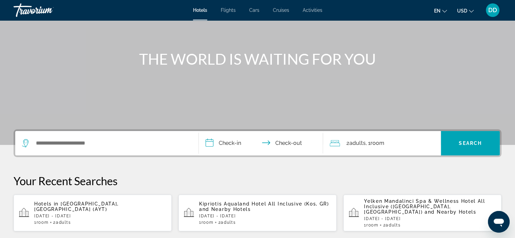
click at [73, 214] on p "[DATE] - [DATE]" at bounding box center [100, 216] width 132 height 5
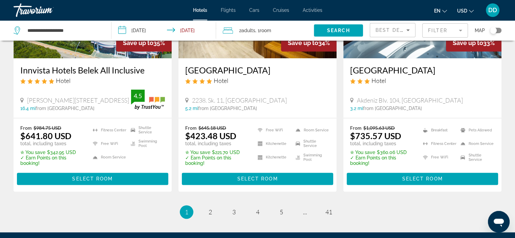
scroll to position [970, 0]
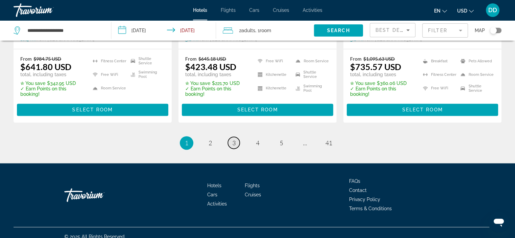
click at [232, 137] on link "page 3" at bounding box center [234, 143] width 12 height 12
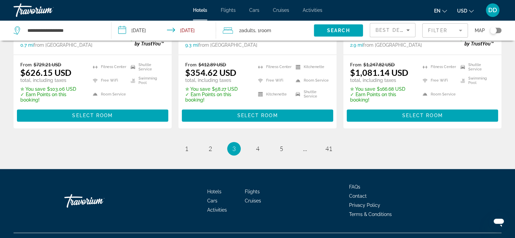
scroll to position [969, 0]
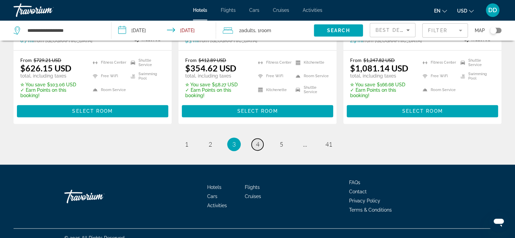
click at [260, 150] on link "page 4" at bounding box center [258, 144] width 12 height 12
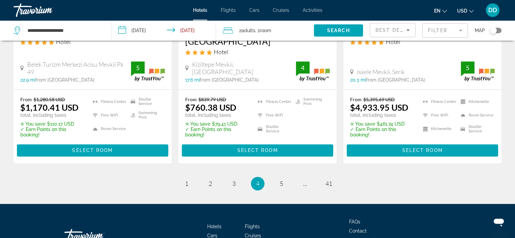
scroll to position [933, 0]
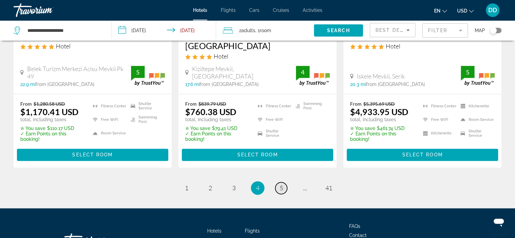
click at [280, 184] on span "5" at bounding box center [281, 187] width 3 height 7
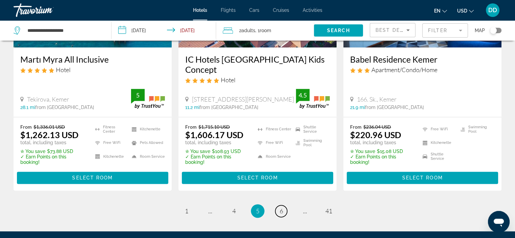
scroll to position [988, 0]
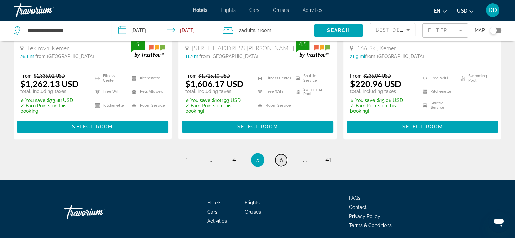
click at [281, 156] on span "6" at bounding box center [281, 159] width 3 height 7
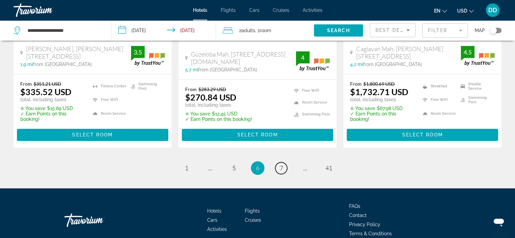
scroll to position [935, 0]
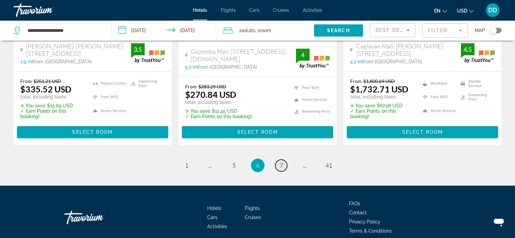
click at [277, 169] on link "page 7" at bounding box center [281, 165] width 12 height 12
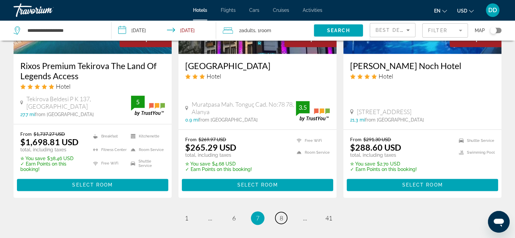
scroll to position [933, 0]
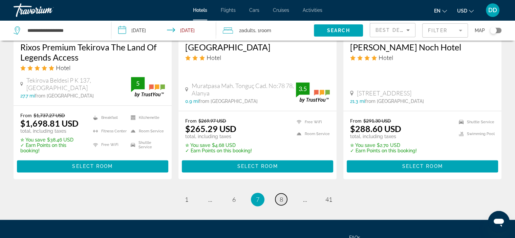
click at [282, 196] on span "8" at bounding box center [281, 199] width 3 height 7
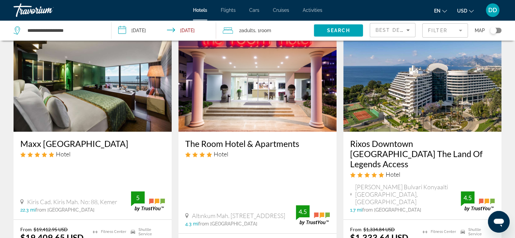
scroll to position [307, 0]
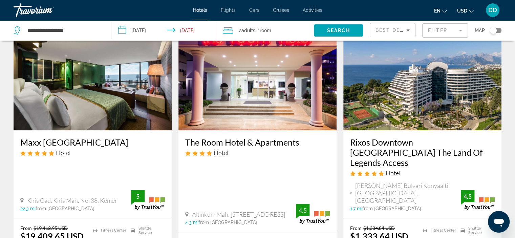
click at [132, 104] on img "Main content" at bounding box center [93, 76] width 158 height 108
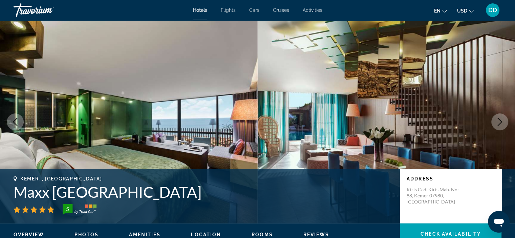
click at [499, 119] on icon "Next image" at bounding box center [500, 122] width 4 height 8
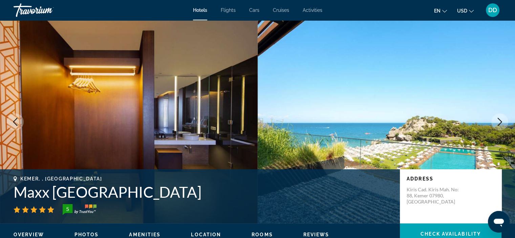
click at [499, 119] on icon "Next image" at bounding box center [500, 122] width 4 height 8
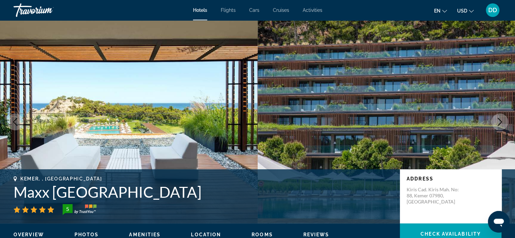
click at [499, 119] on icon "Next image" at bounding box center [500, 122] width 4 height 8
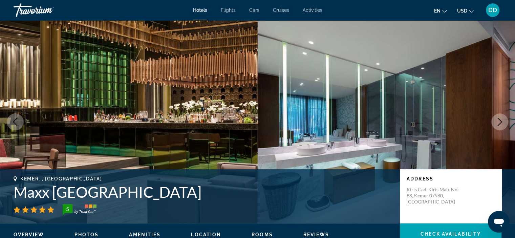
click at [499, 119] on icon "Next image" at bounding box center [500, 122] width 4 height 8
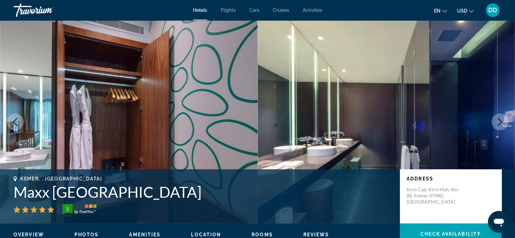
click at [499, 119] on icon "Next image" at bounding box center [500, 122] width 4 height 8
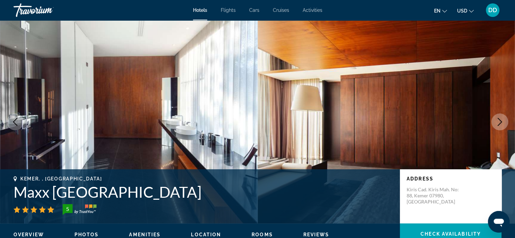
click at [499, 119] on icon "Next image" at bounding box center [500, 122] width 4 height 8
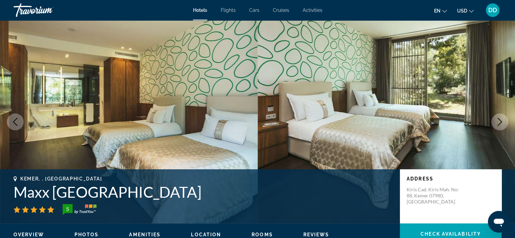
click at [499, 119] on icon "Next image" at bounding box center [500, 122] width 4 height 8
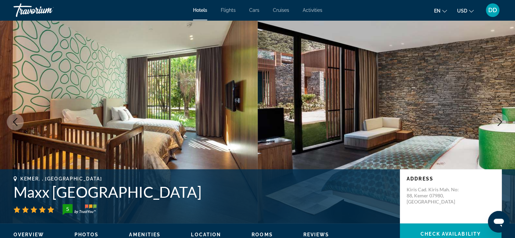
click at [499, 119] on icon "Next image" at bounding box center [500, 122] width 4 height 8
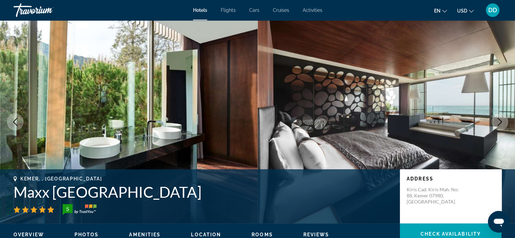
click at [499, 119] on icon "Next image" at bounding box center [500, 122] width 4 height 8
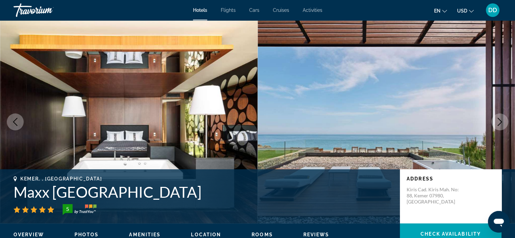
click at [499, 119] on icon "Next image" at bounding box center [500, 122] width 4 height 8
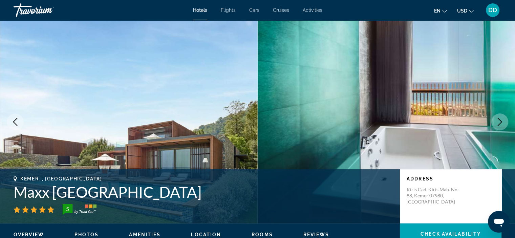
click at [499, 119] on icon "Next image" at bounding box center [500, 122] width 4 height 8
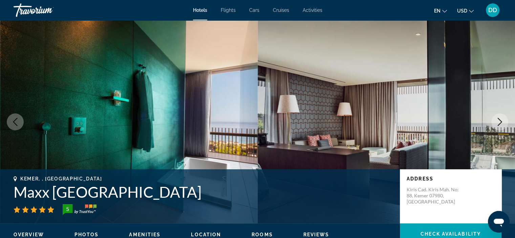
click at [499, 119] on icon "Next image" at bounding box center [500, 122] width 4 height 8
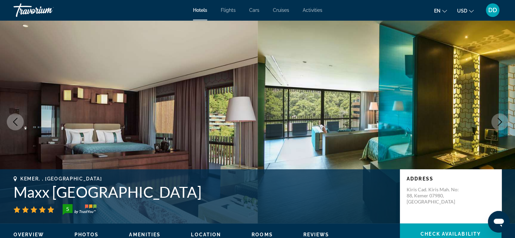
click at [499, 119] on icon "Next image" at bounding box center [500, 122] width 4 height 8
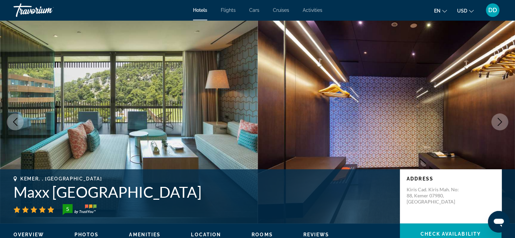
click at [499, 119] on icon "Next image" at bounding box center [500, 122] width 4 height 8
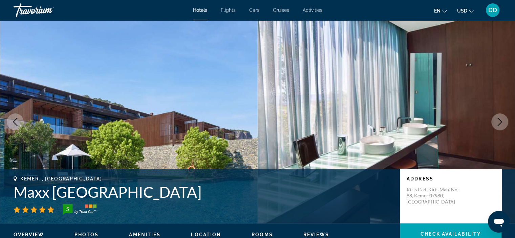
click at [499, 119] on icon "Next image" at bounding box center [500, 122] width 4 height 8
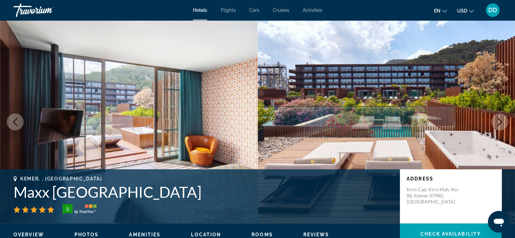
click at [499, 119] on icon "Next image" at bounding box center [500, 122] width 4 height 8
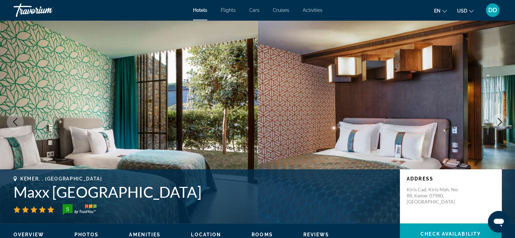
click at [499, 119] on icon "Next image" at bounding box center [500, 122] width 4 height 8
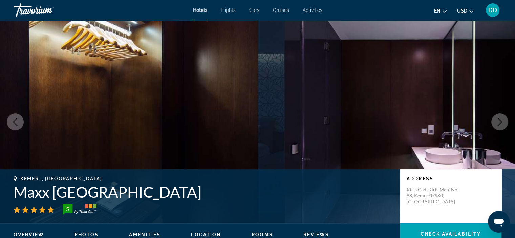
click at [503, 126] on button "Next image" at bounding box center [499, 121] width 17 height 17
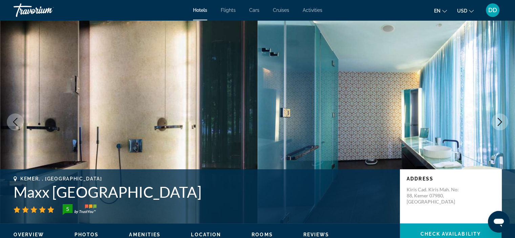
click at [503, 126] on button "Next image" at bounding box center [499, 121] width 17 height 17
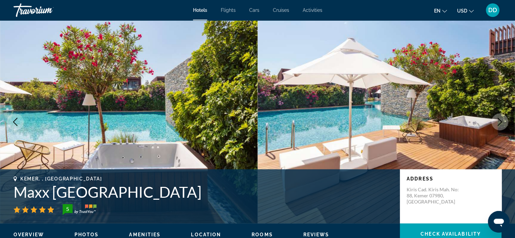
click at [503, 126] on button "Next image" at bounding box center [499, 121] width 17 height 17
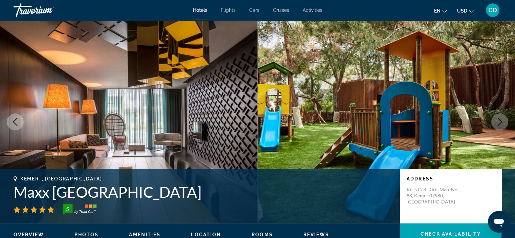
click at [503, 126] on button "Next image" at bounding box center [499, 121] width 17 height 17
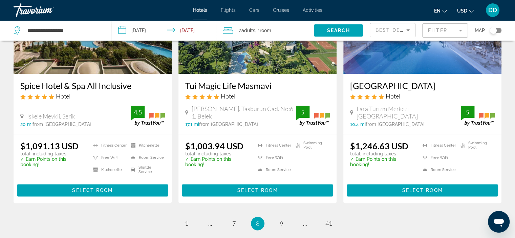
scroll to position [913, 0]
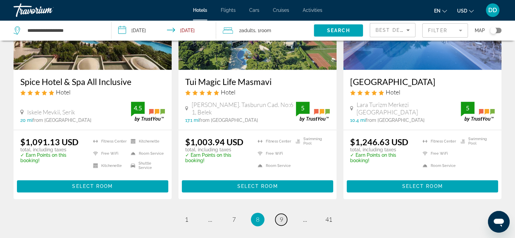
click at [282, 216] on span "9" at bounding box center [281, 219] width 3 height 7
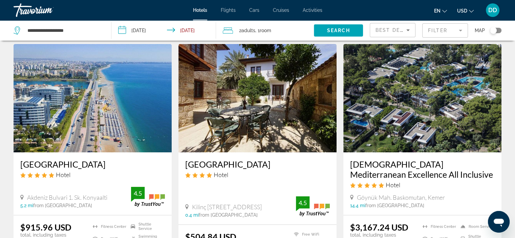
scroll to position [9, 0]
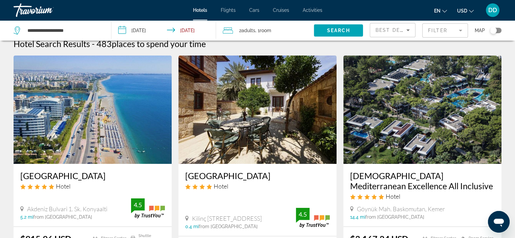
click at [283, 105] on img "Main content" at bounding box center [257, 110] width 158 height 108
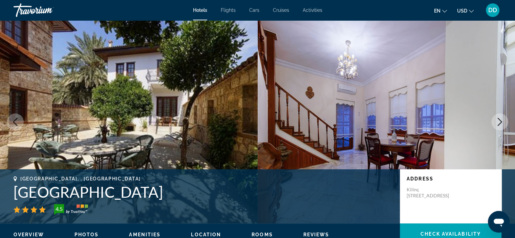
click at [498, 125] on icon "Next image" at bounding box center [500, 122] width 8 height 8
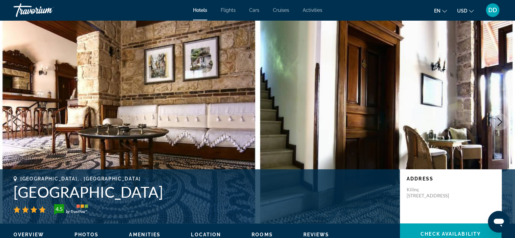
click at [498, 125] on icon "Next image" at bounding box center [500, 122] width 8 height 8
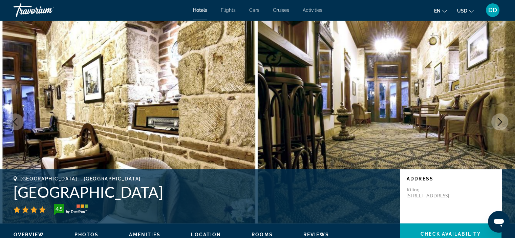
click at [498, 125] on icon "Next image" at bounding box center [500, 122] width 8 height 8
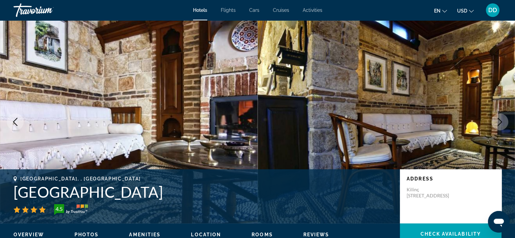
click at [498, 125] on icon "Next image" at bounding box center [500, 122] width 8 height 8
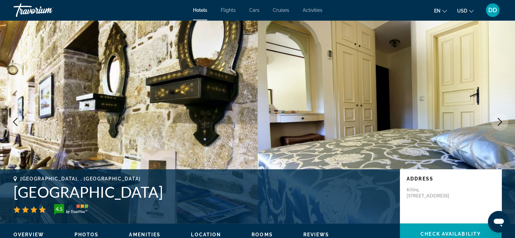
click at [498, 125] on icon "Next image" at bounding box center [500, 122] width 8 height 8
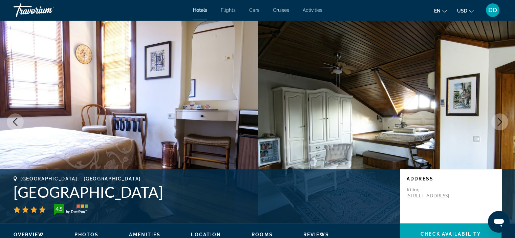
click at [498, 125] on icon "Next image" at bounding box center [500, 122] width 8 height 8
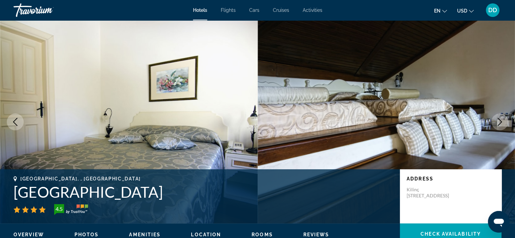
click at [498, 125] on icon "Next image" at bounding box center [500, 122] width 8 height 8
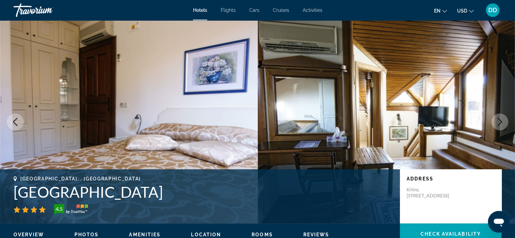
click at [498, 125] on icon "Next image" at bounding box center [500, 122] width 8 height 8
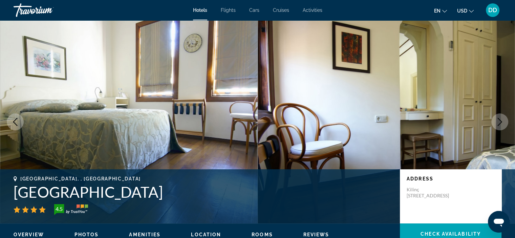
click at [498, 125] on icon "Next image" at bounding box center [500, 122] width 8 height 8
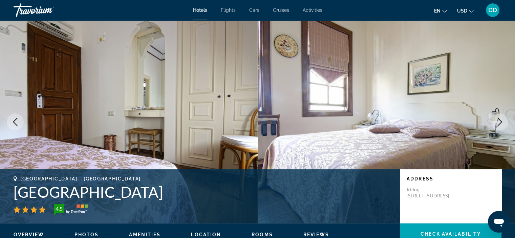
click at [497, 125] on icon "Next image" at bounding box center [500, 122] width 8 height 8
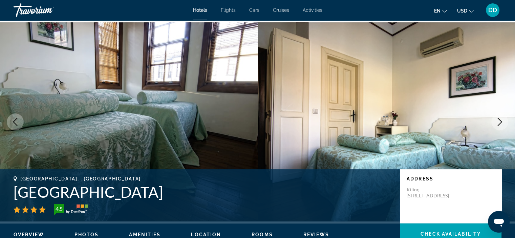
click at [497, 125] on icon "Next image" at bounding box center [500, 122] width 8 height 8
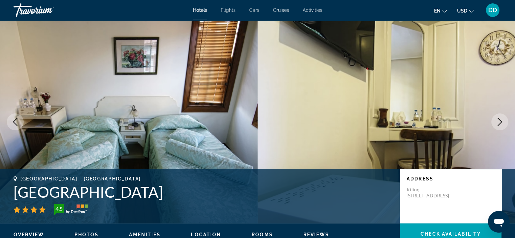
click at [497, 125] on icon "Next image" at bounding box center [500, 122] width 8 height 8
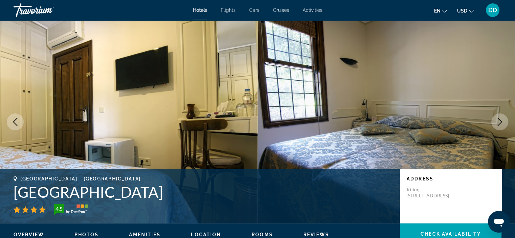
click at [497, 125] on icon "Next image" at bounding box center [500, 122] width 8 height 8
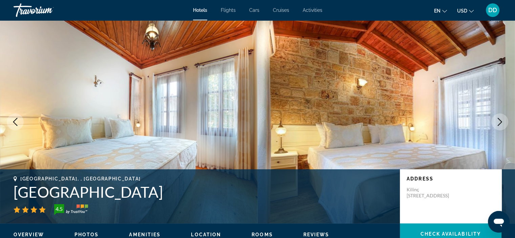
click at [497, 125] on icon "Next image" at bounding box center [500, 122] width 8 height 8
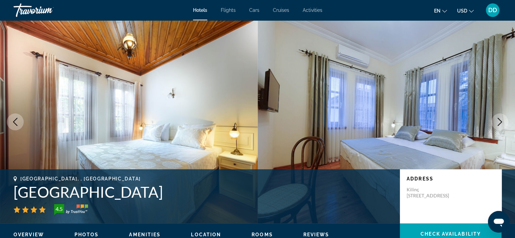
click at [497, 125] on icon "Next image" at bounding box center [500, 122] width 8 height 8
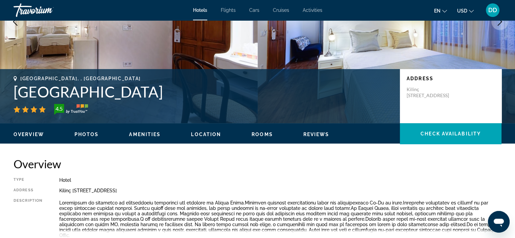
scroll to position [61, 0]
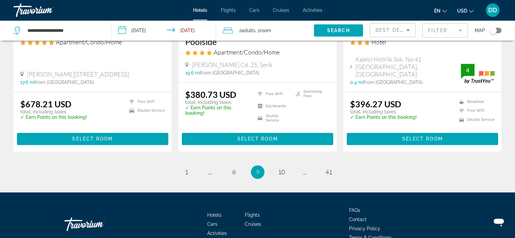
scroll to position [911, 0]
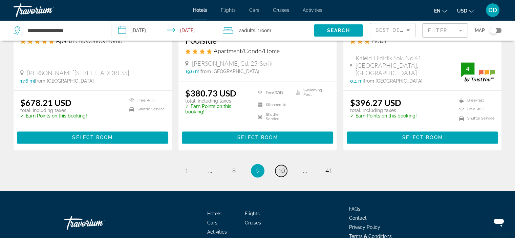
click at [282, 170] on span "10" at bounding box center [281, 170] width 7 height 7
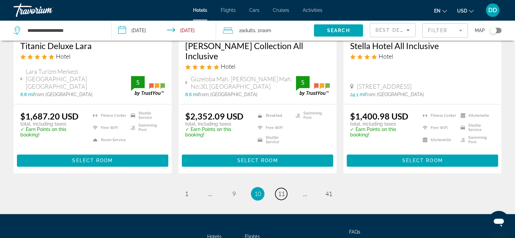
scroll to position [908, 0]
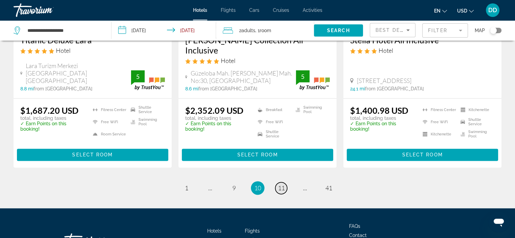
click at [280, 184] on span "11" at bounding box center [281, 187] width 7 height 7
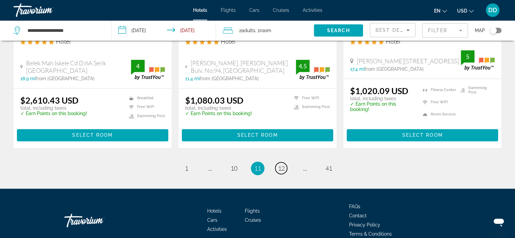
scroll to position [942, 0]
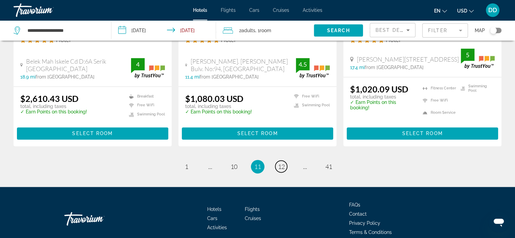
drag, startPoint x: 516, startPoint y: 41, endPoint x: 2, endPoint y: 10, distance: 514.5
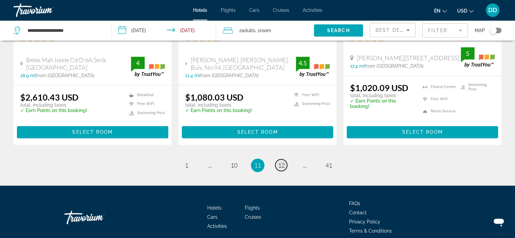
click at [281, 161] on span "12" at bounding box center [281, 164] width 7 height 7
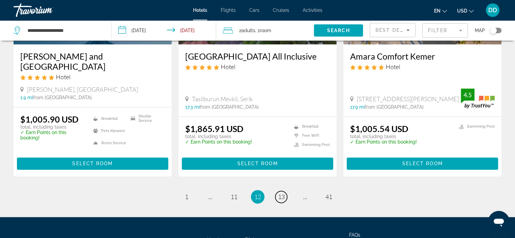
scroll to position [906, 0]
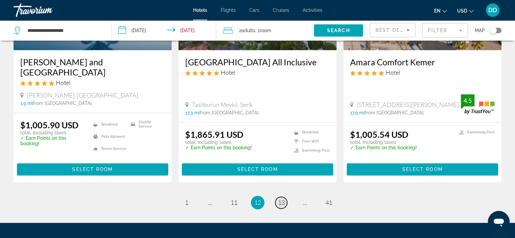
click at [280, 199] on span "13" at bounding box center [281, 202] width 7 height 7
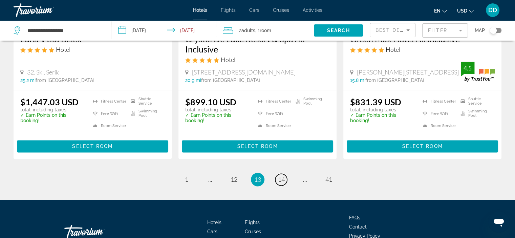
scroll to position [915, 0]
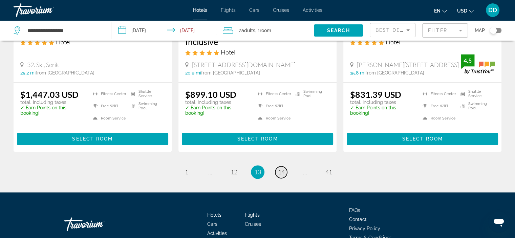
click at [283, 176] on span "14" at bounding box center [281, 171] width 7 height 7
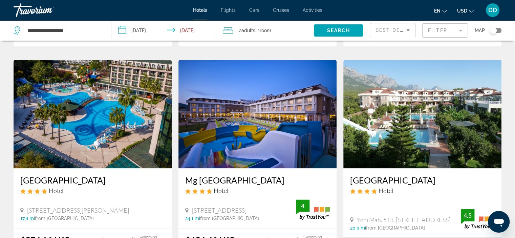
scroll to position [788, 0]
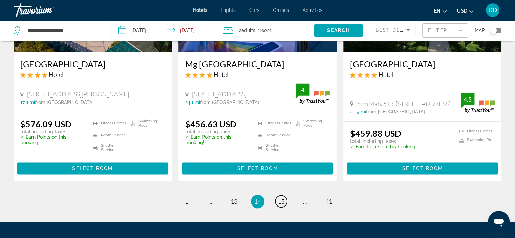
drag, startPoint x: 519, startPoint y: 38, endPoint x: 3, endPoint y: 4, distance: 516.6
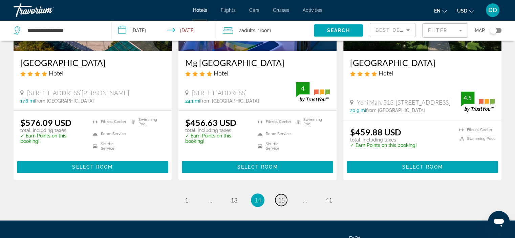
click at [279, 196] on span "15" at bounding box center [281, 199] width 7 height 7
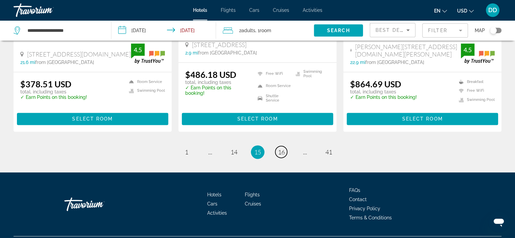
scroll to position [937, 0]
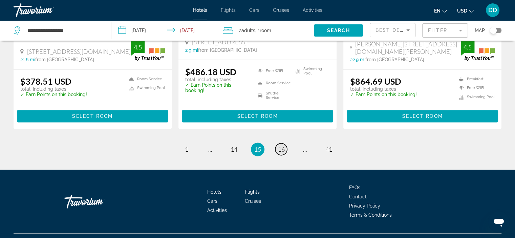
click at [282, 146] on span "16" at bounding box center [281, 149] width 7 height 7
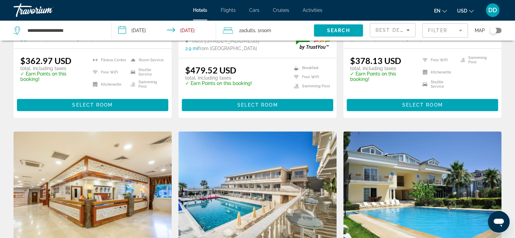
scroll to position [941, 0]
